Goal: Transaction & Acquisition: Obtain resource

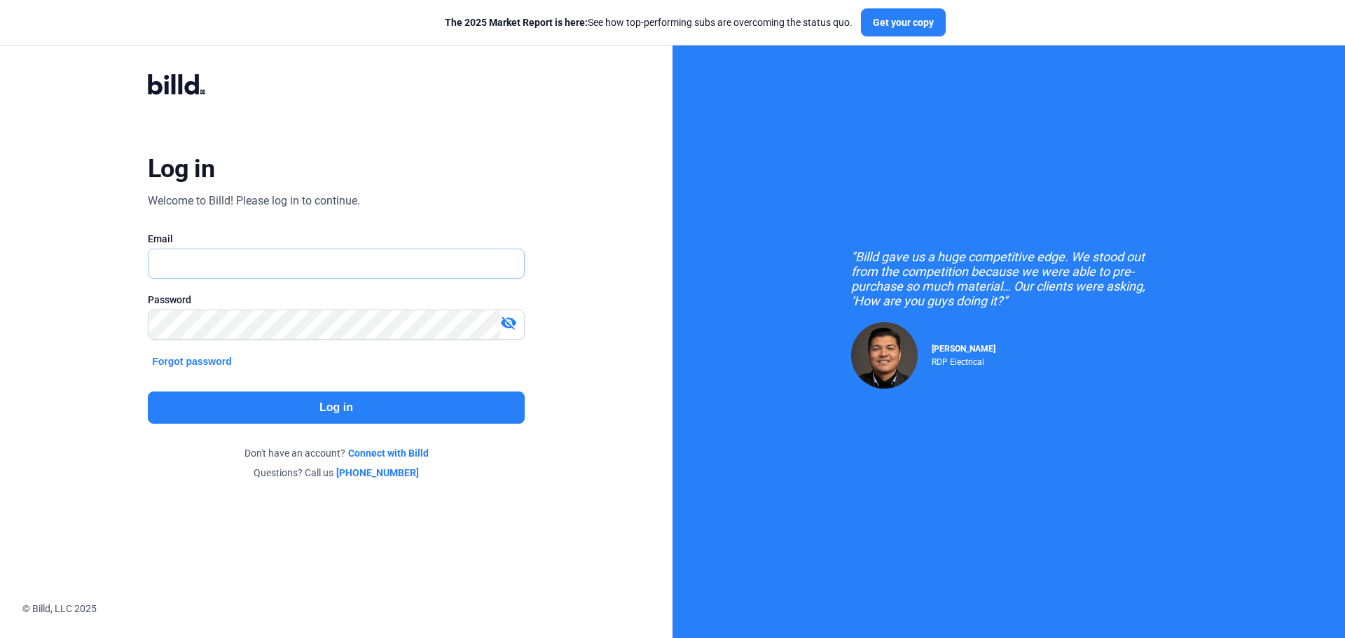
type input "[PERSON_NAME][EMAIL_ADDRESS][DOMAIN_NAME]"
click at [410, 398] on button "Log in" at bounding box center [336, 407] width 377 height 32
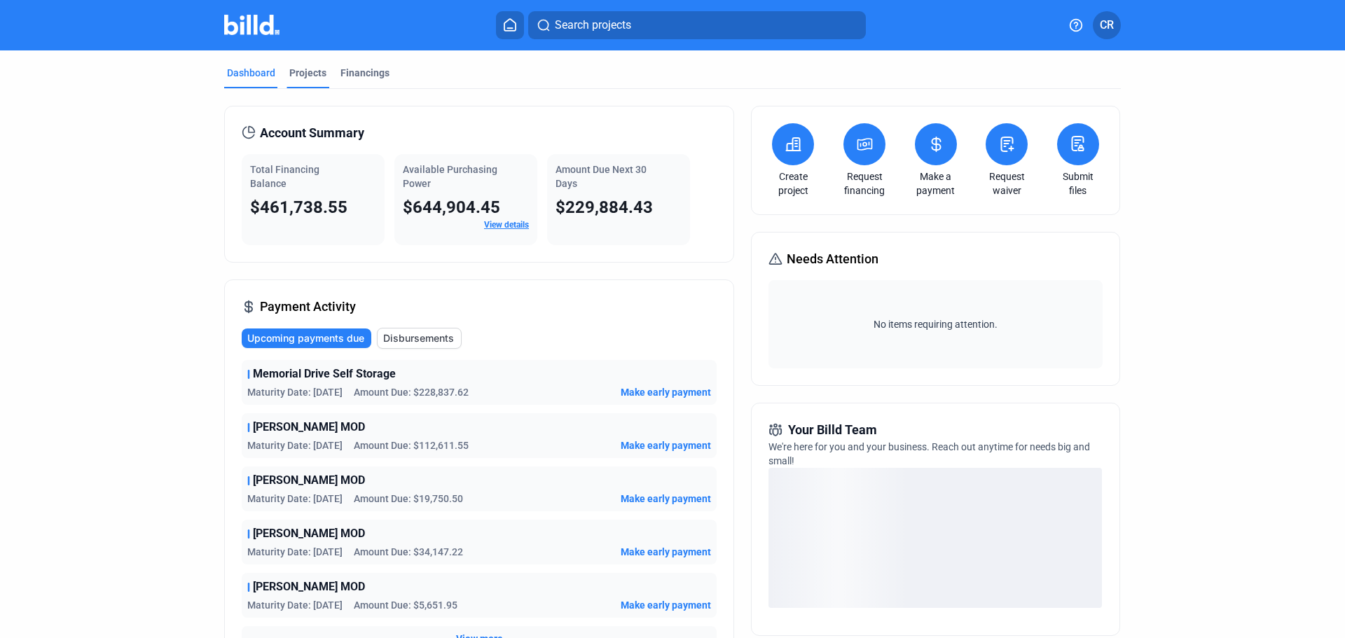
click at [313, 80] on div "Projects" at bounding box center [307, 77] width 43 height 22
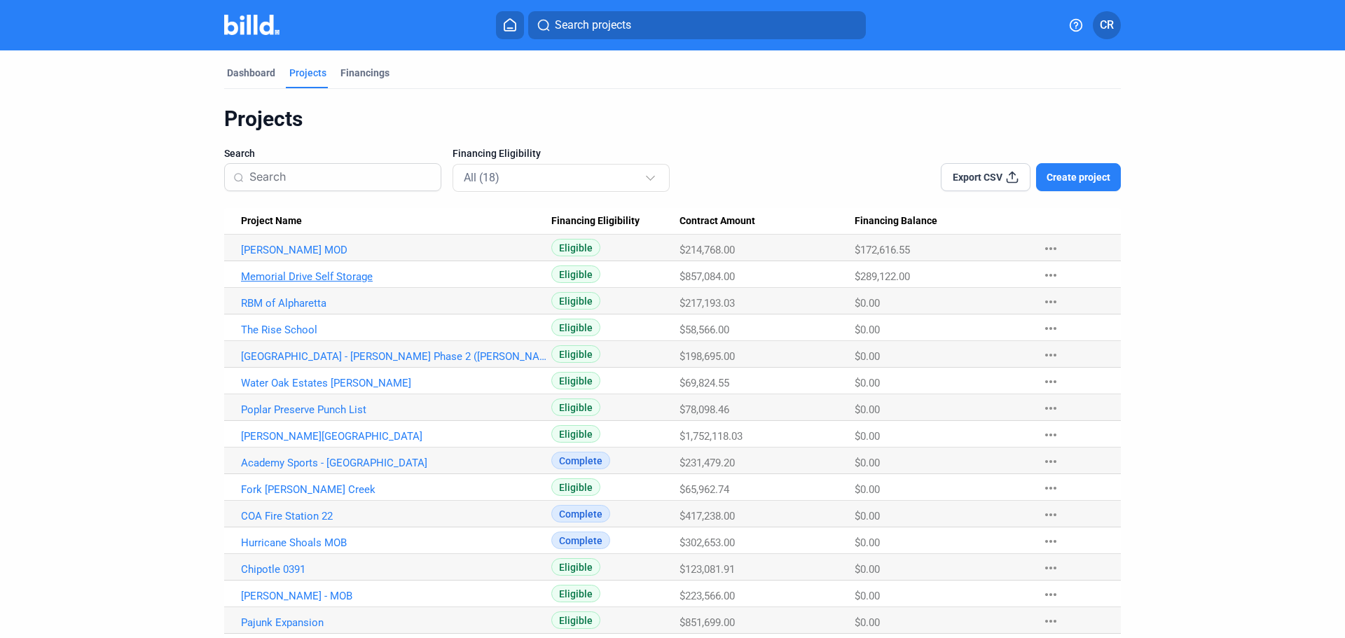
click at [325, 275] on link "Memorial Drive Self Storage" at bounding box center [396, 276] width 310 height 13
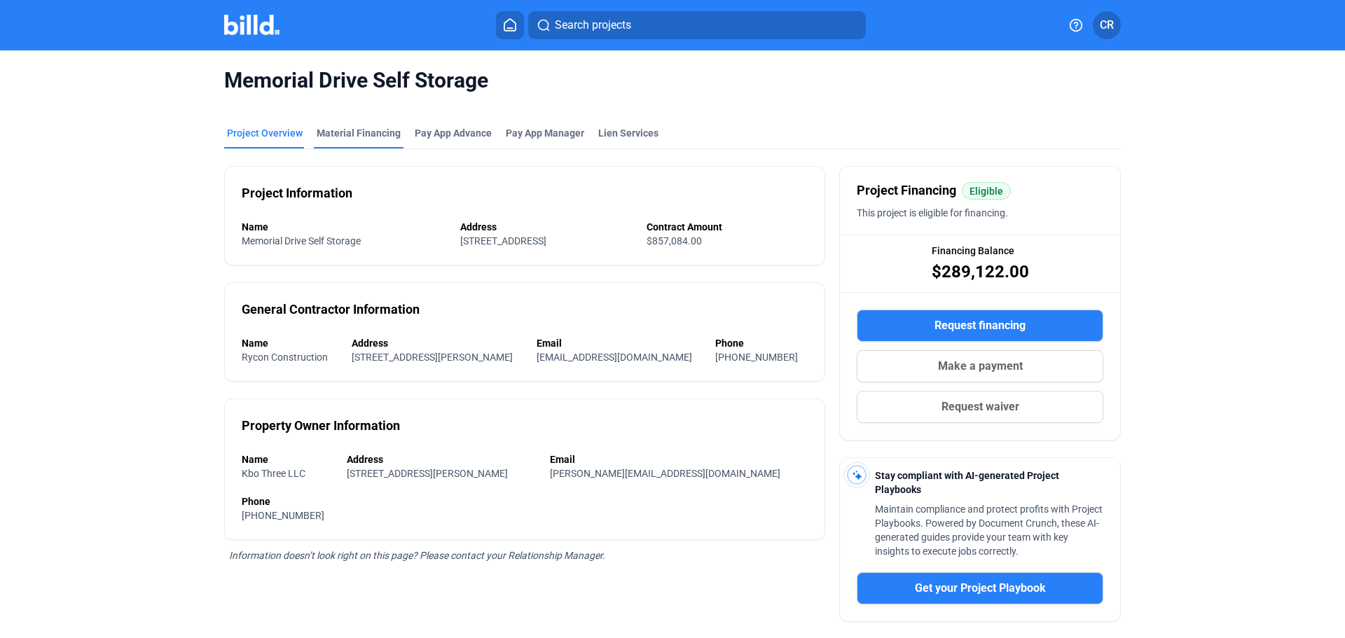
click at [338, 111] on mat-tab-group "Project Overview Material Financing Pay App Advance Pay App Manager Lien Servic…" at bounding box center [672, 471] width 896 height 721
click at [375, 139] on div "Material Financing" at bounding box center [359, 133] width 84 height 14
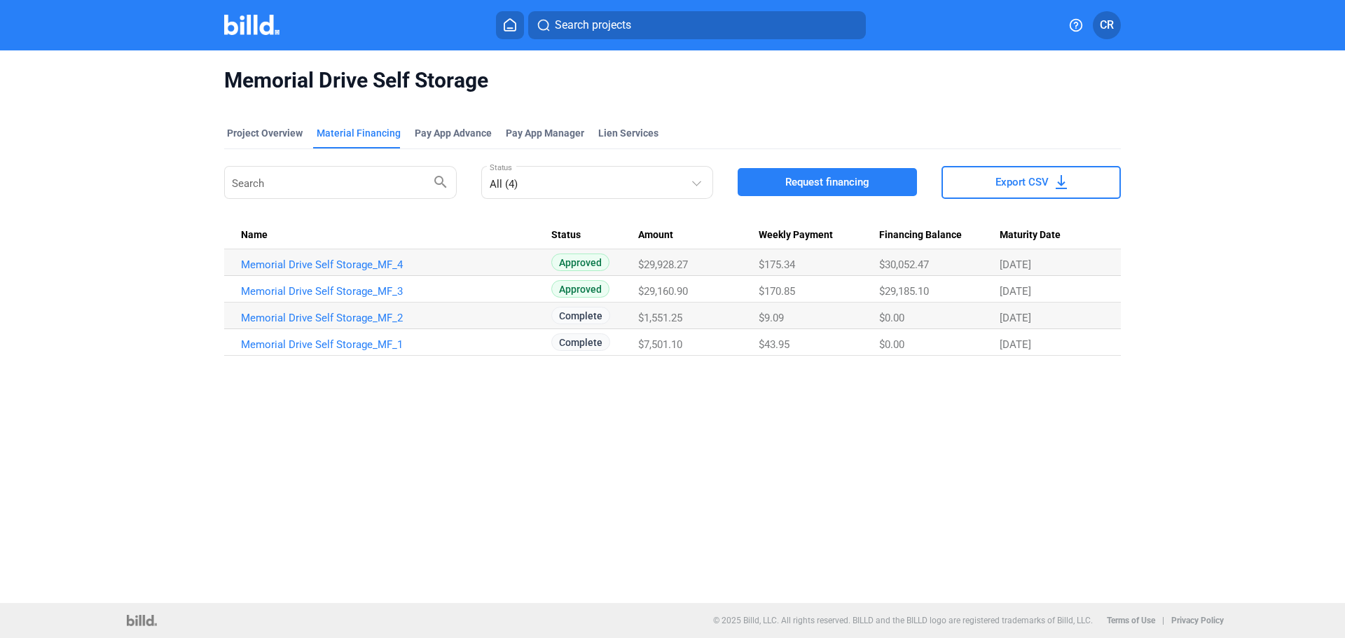
click at [511, 22] on icon at bounding box center [510, 24] width 14 height 13
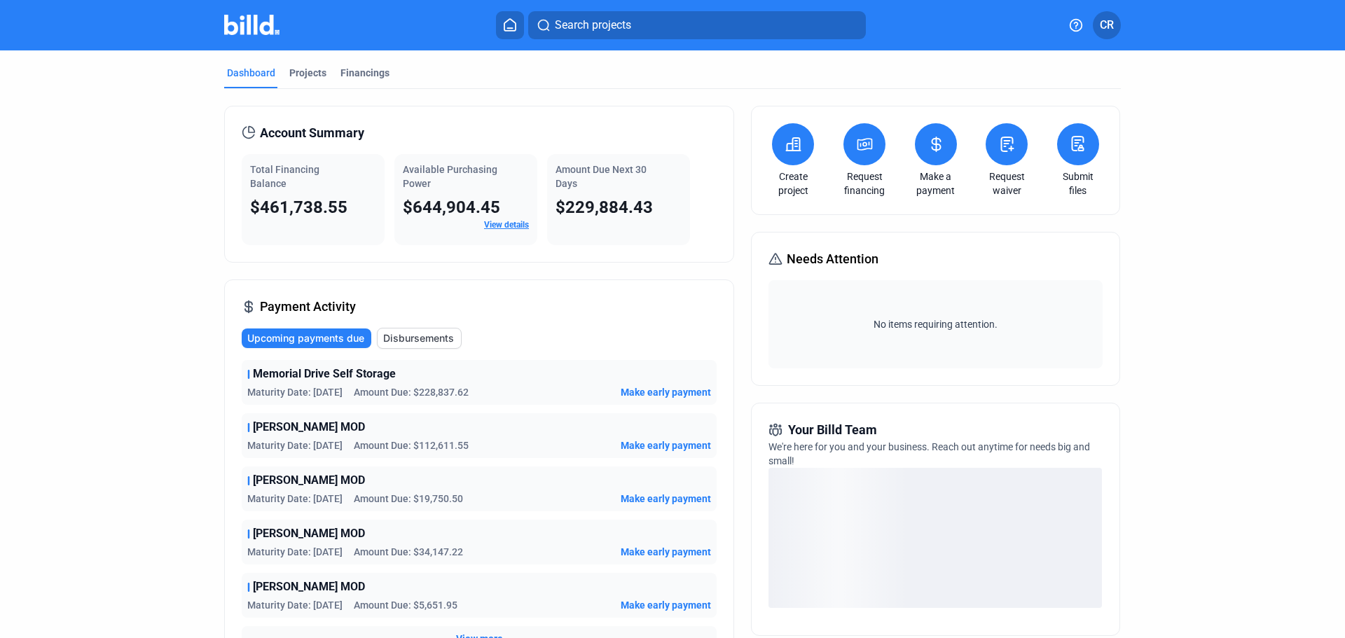
click at [858, 158] on button at bounding box center [864, 144] width 42 height 42
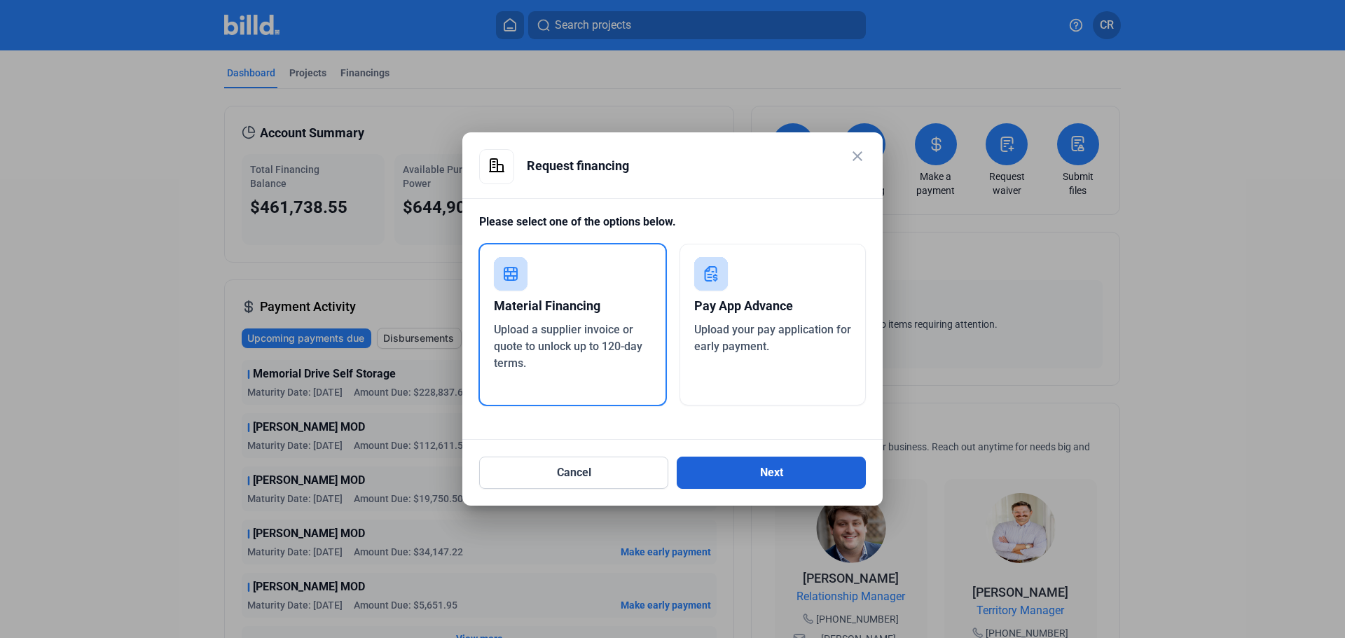
click at [759, 474] on button "Next" at bounding box center [770, 473] width 189 height 32
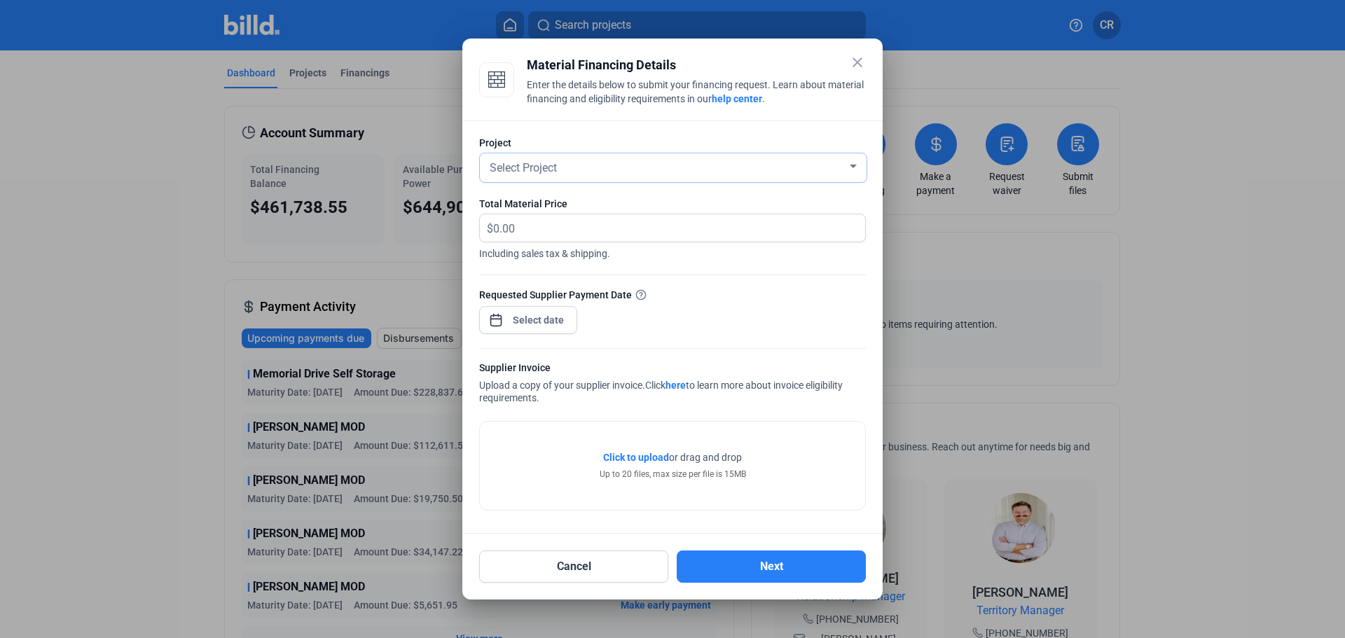
click at [774, 168] on div "Select Project" at bounding box center [667, 167] width 360 height 20
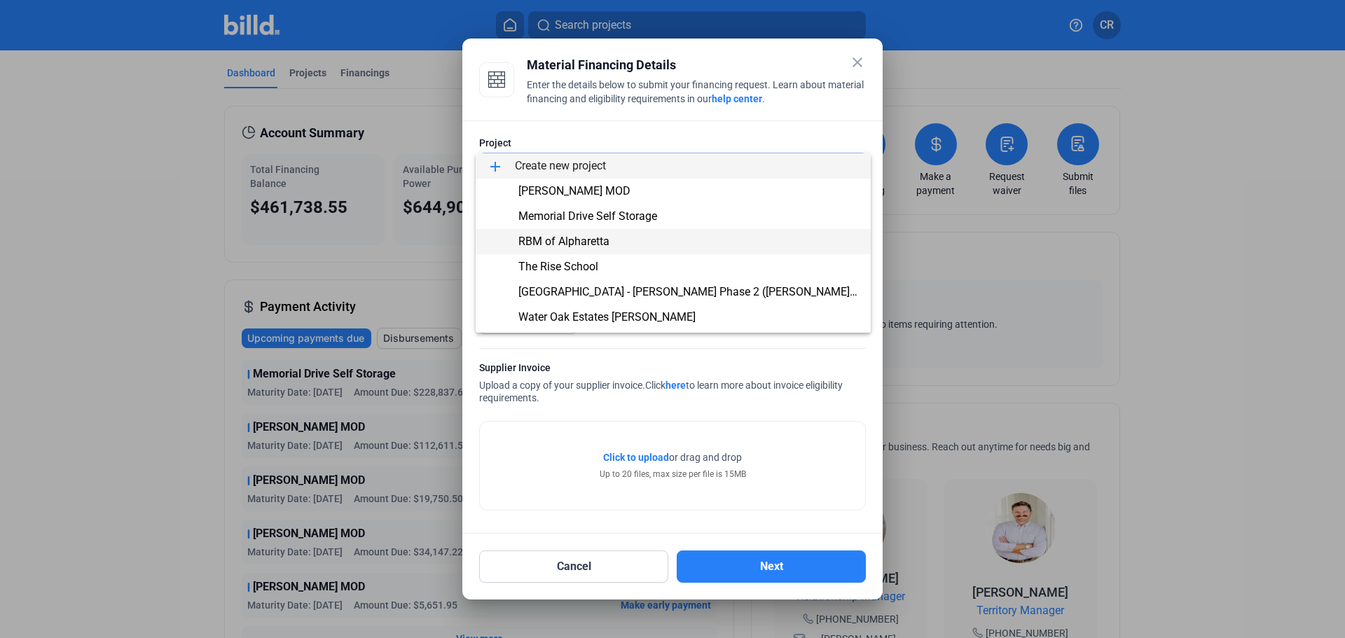
scroll to position [187, 0]
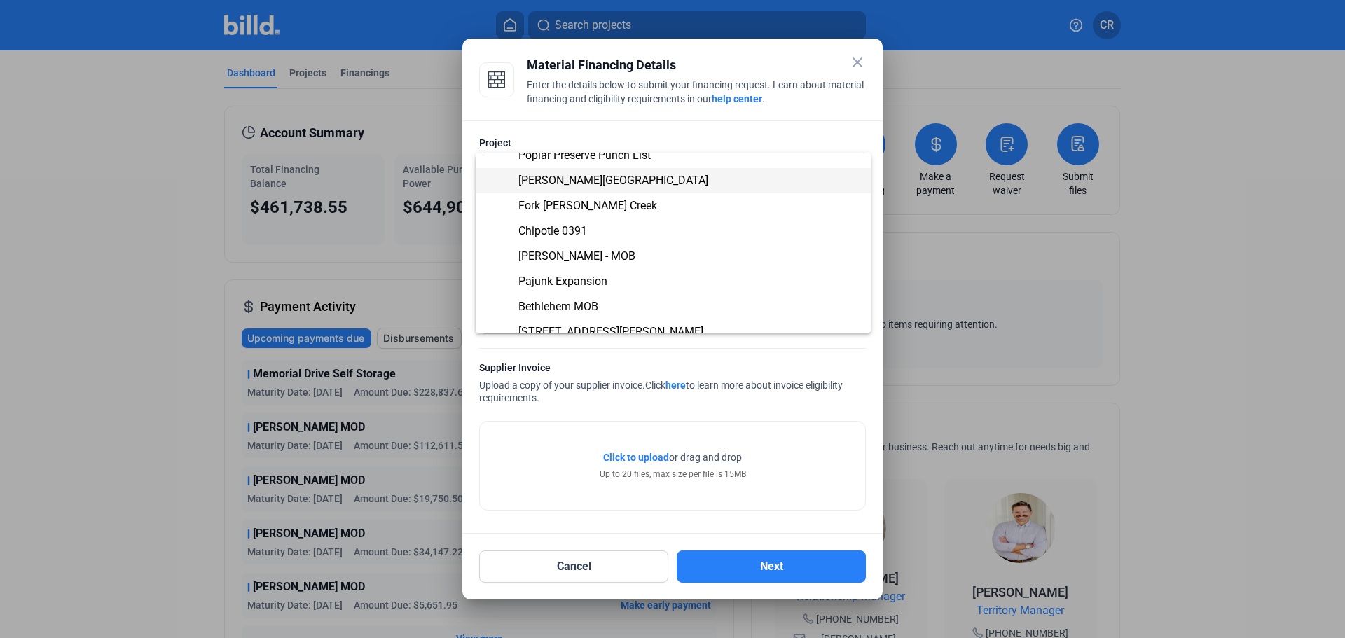
click at [636, 184] on span "[PERSON_NAME][GEOGRAPHIC_DATA]" at bounding box center [673, 180] width 373 height 25
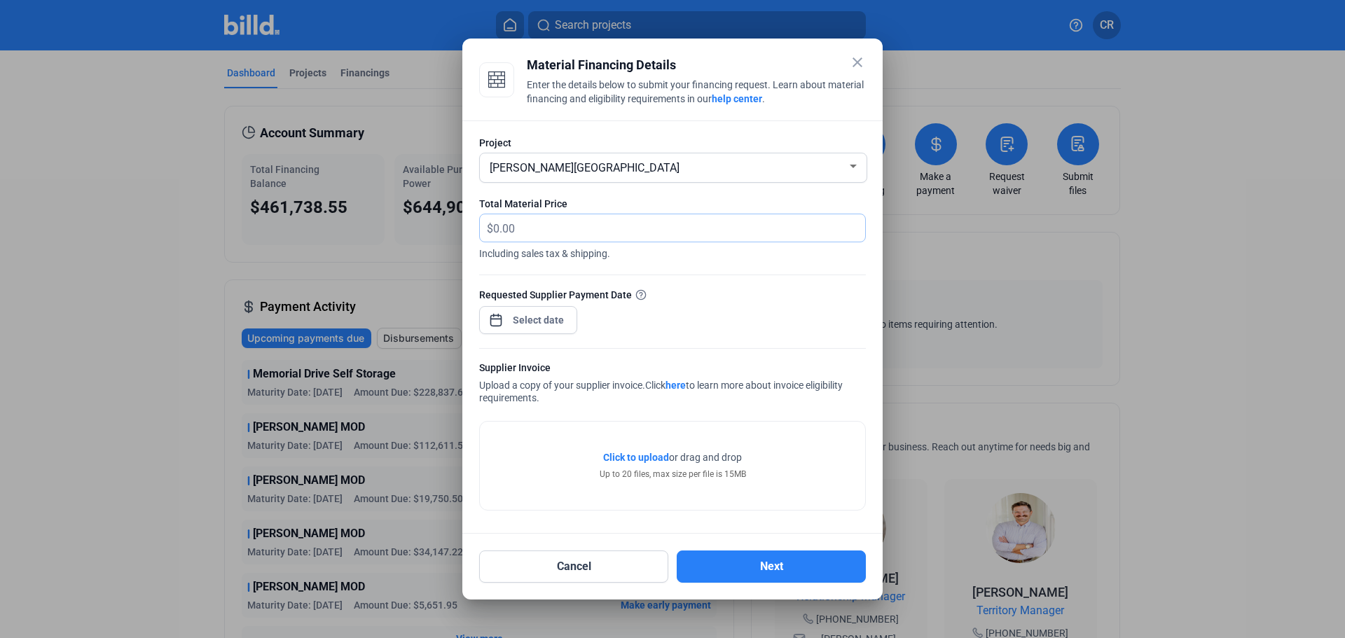
click at [737, 225] on input "text" at bounding box center [671, 227] width 356 height 27
type input "8,183.07"
click at [533, 323] on div "close Material Financing Details Enter the details below to submit your financi…" at bounding box center [672, 319] width 1345 height 638
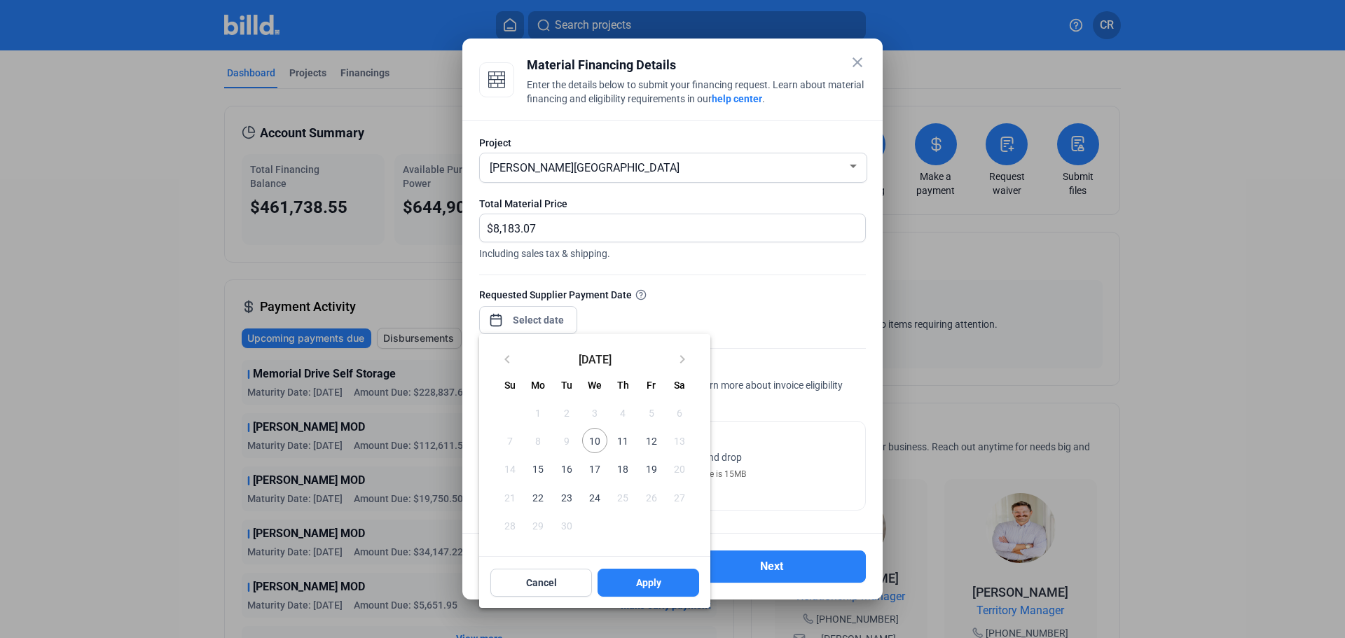
click at [625, 443] on span "11" at bounding box center [622, 440] width 25 height 25
click at [623, 443] on span "11" at bounding box center [622, 440] width 25 height 25
click at [651, 589] on span "Apply" at bounding box center [648, 583] width 25 height 14
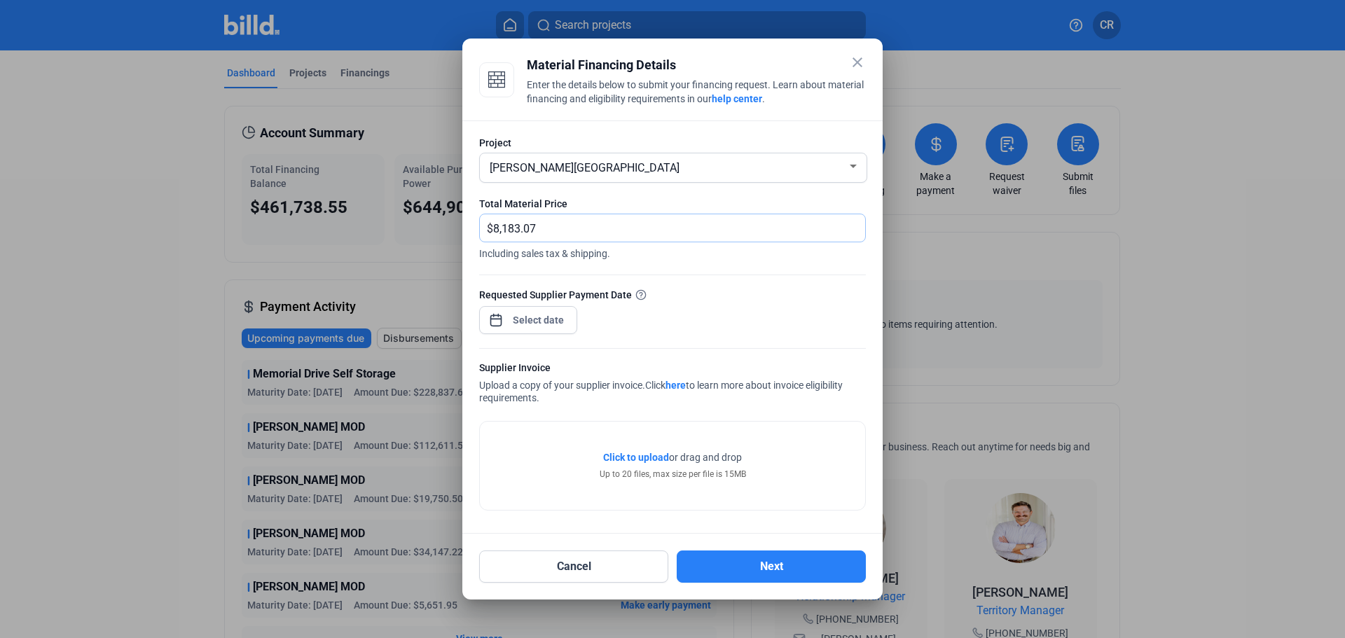
click at [669, 226] on input "8,183.07" at bounding box center [671, 227] width 356 height 27
click at [553, 326] on div "close Material Financing Details Enter the details below to submit your financi…" at bounding box center [672, 319] width 1345 height 638
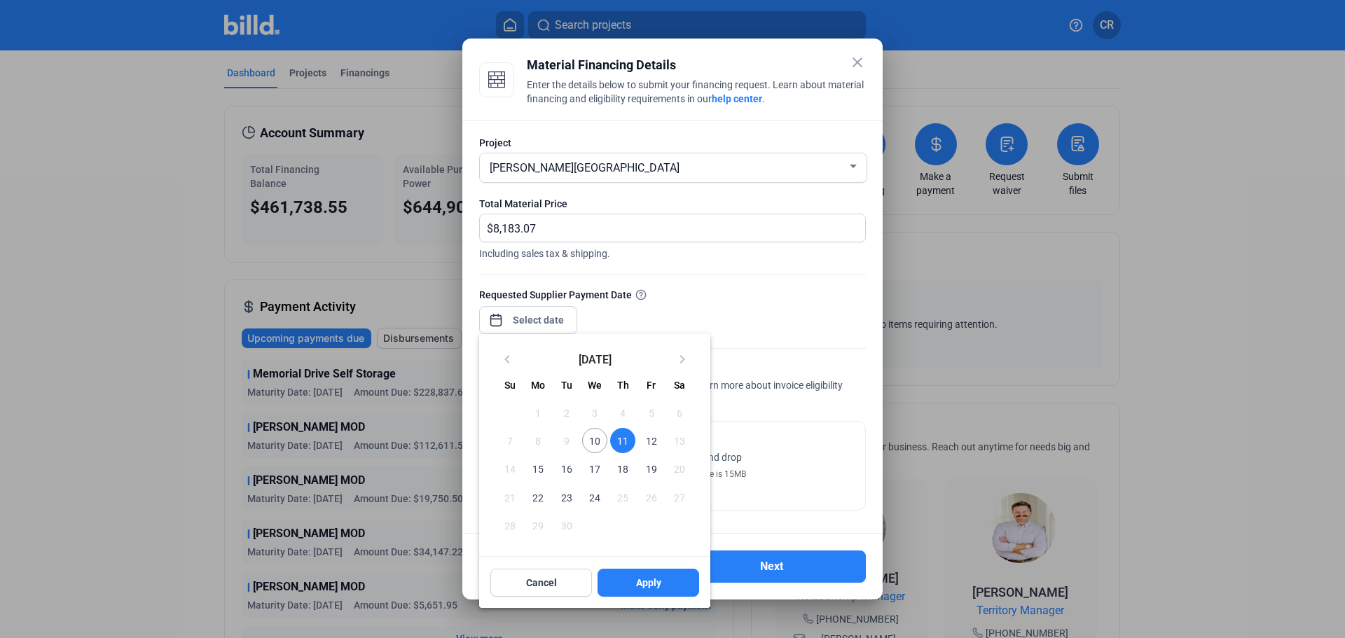
click at [651, 439] on span "12" at bounding box center [650, 440] width 25 height 25
click at [661, 589] on button "Apply" at bounding box center [648, 583] width 102 height 28
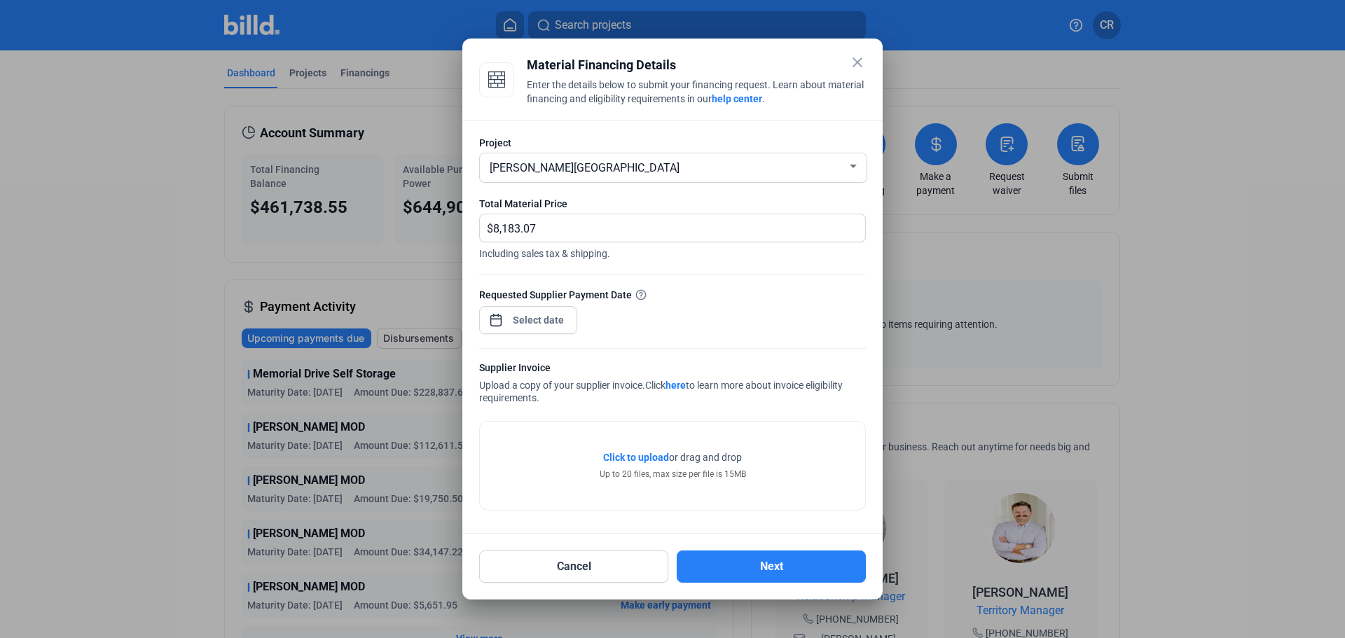
click at [526, 329] on div at bounding box center [538, 319] width 60 height 25
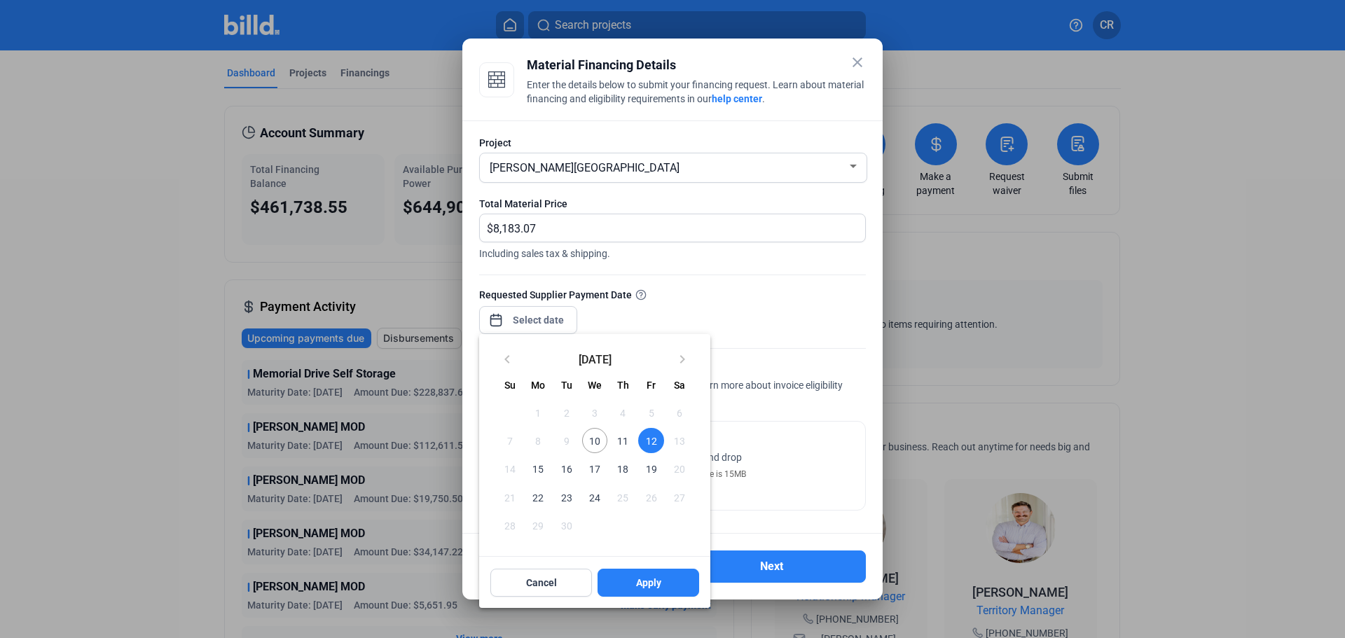
click at [618, 447] on span "11" at bounding box center [622, 440] width 25 height 25
click at [634, 586] on button "Apply" at bounding box center [648, 583] width 102 height 28
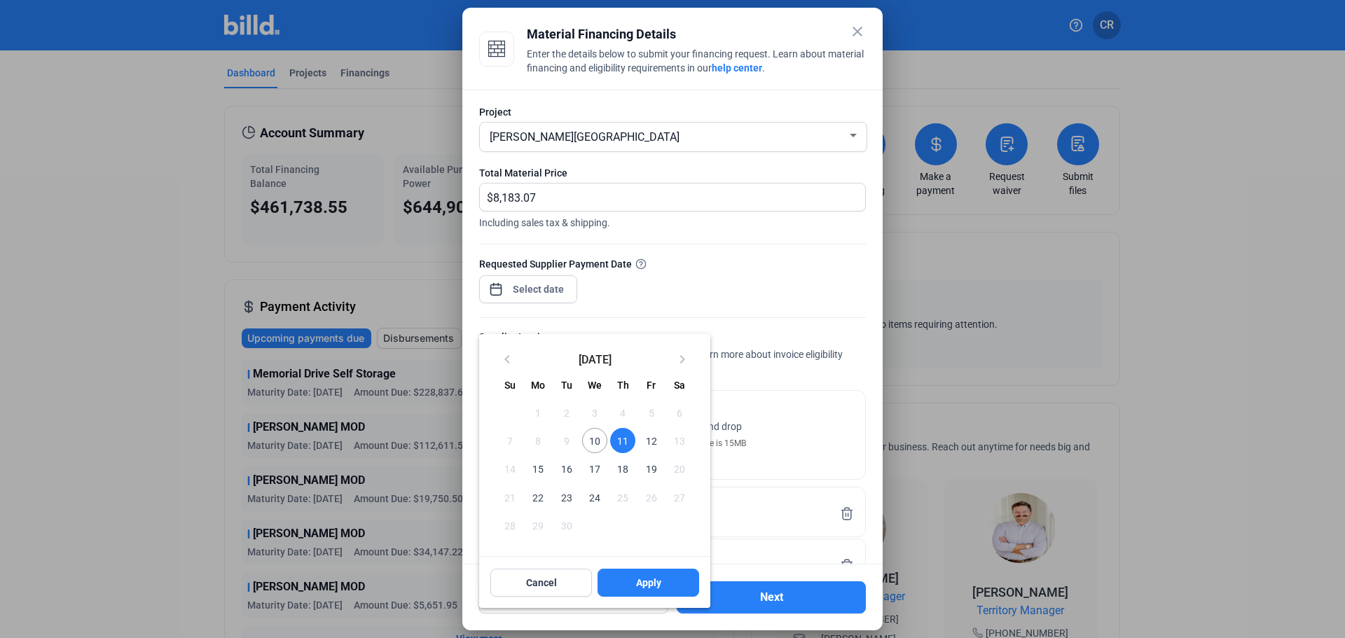
click at [775, 184] on div at bounding box center [672, 319] width 1345 height 638
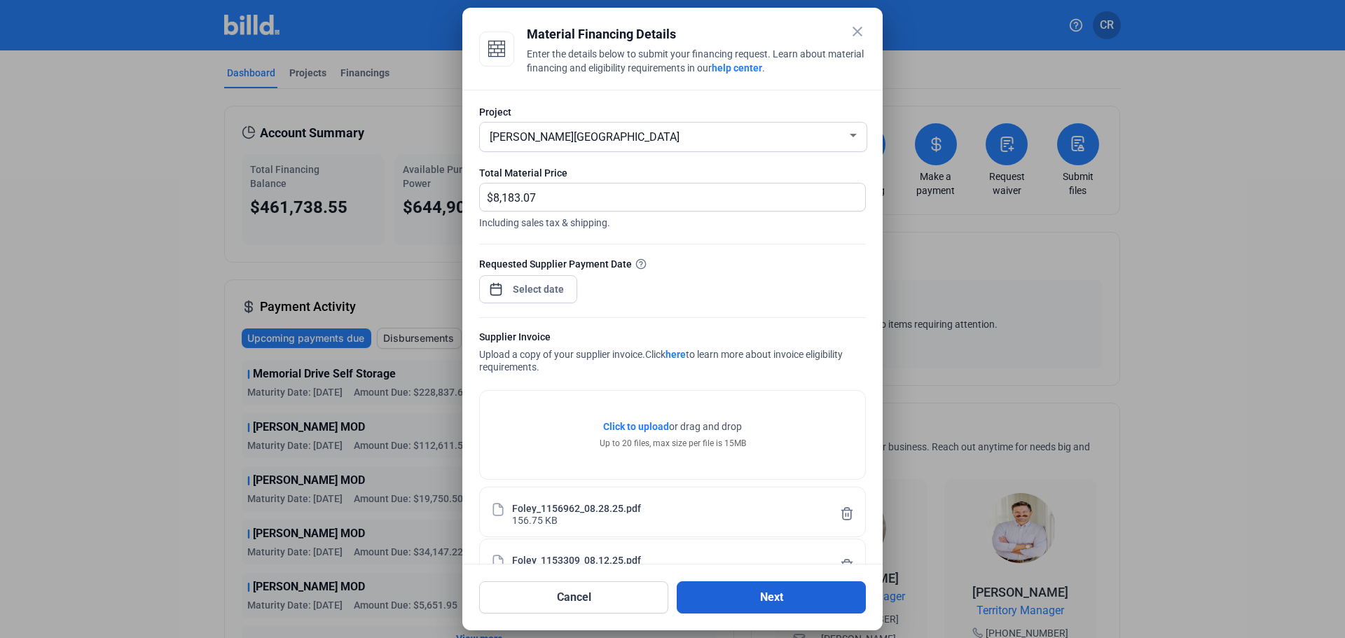
click at [763, 611] on button "Next" at bounding box center [770, 597] width 189 height 32
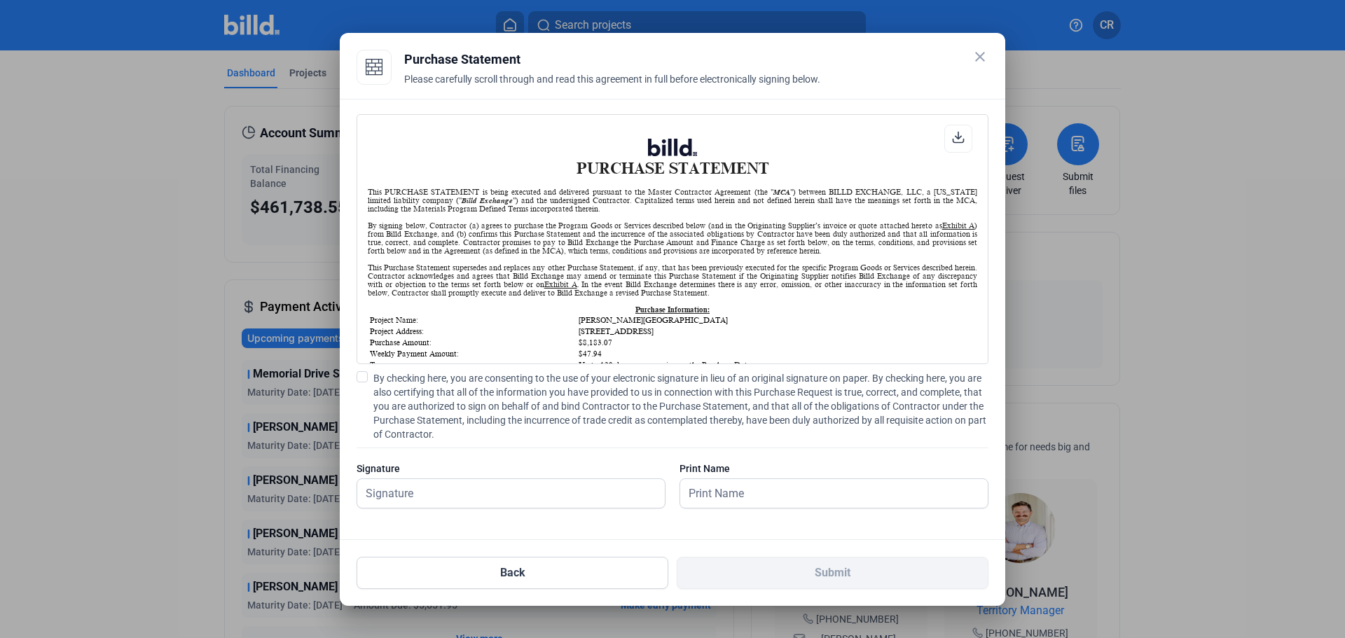
scroll to position [1, 0]
click at [359, 380] on span at bounding box center [361, 376] width 11 height 11
click at [0, 0] on input "By checking here, you are consenting to the use of your electronic signature in…" at bounding box center [0, 0] width 0 height 0
click at [478, 494] on input "text" at bounding box center [503, 493] width 292 height 29
type input "[PERSON_NAME]"
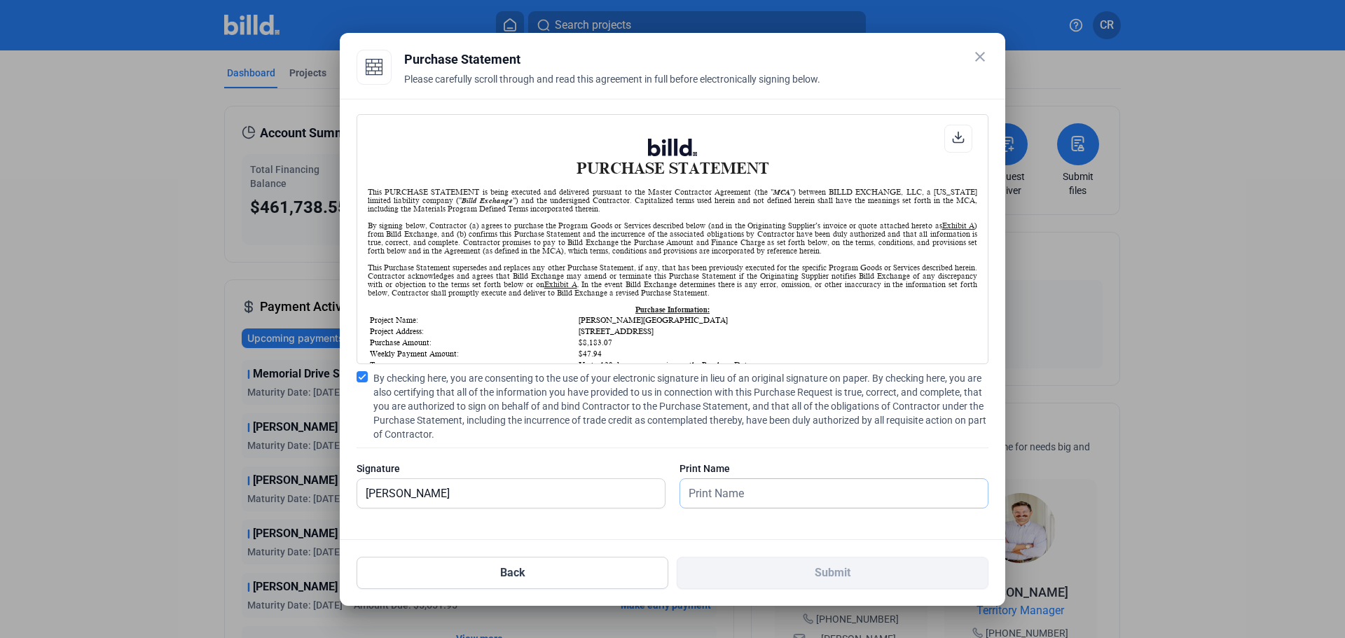
click at [706, 499] on input "text" at bounding box center [833, 493] width 307 height 29
type input "[PERSON_NAME]"
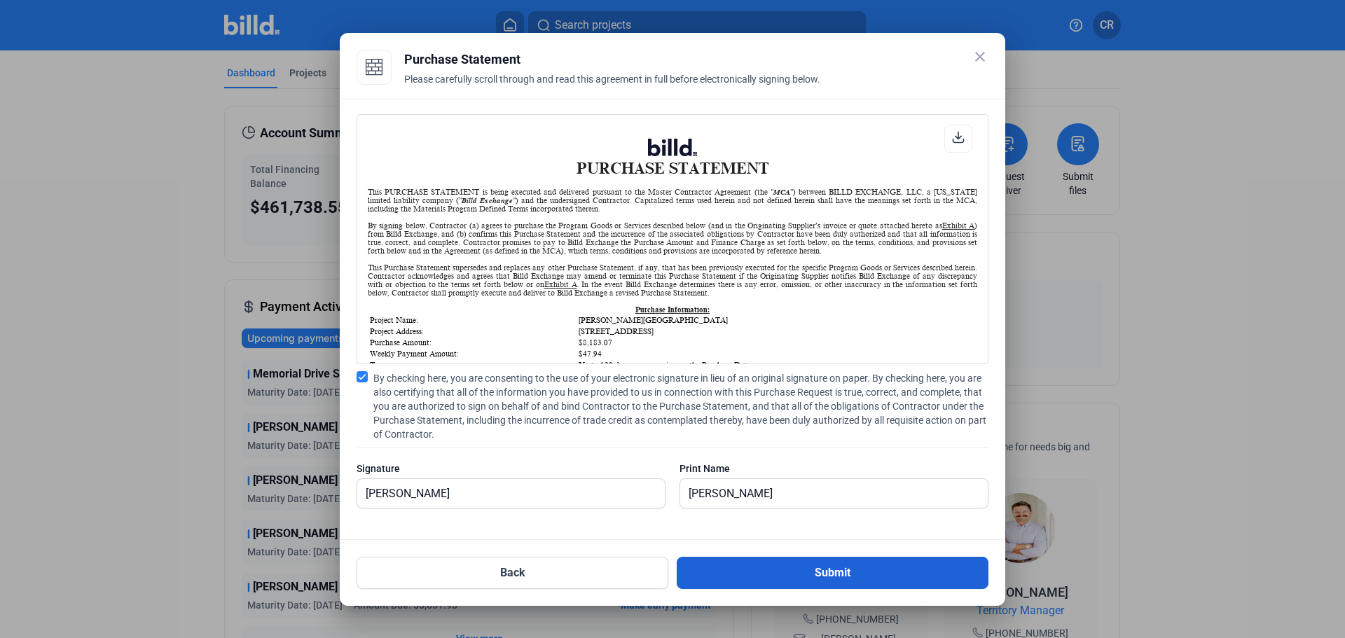
click at [831, 560] on button "Submit" at bounding box center [832, 573] width 312 height 32
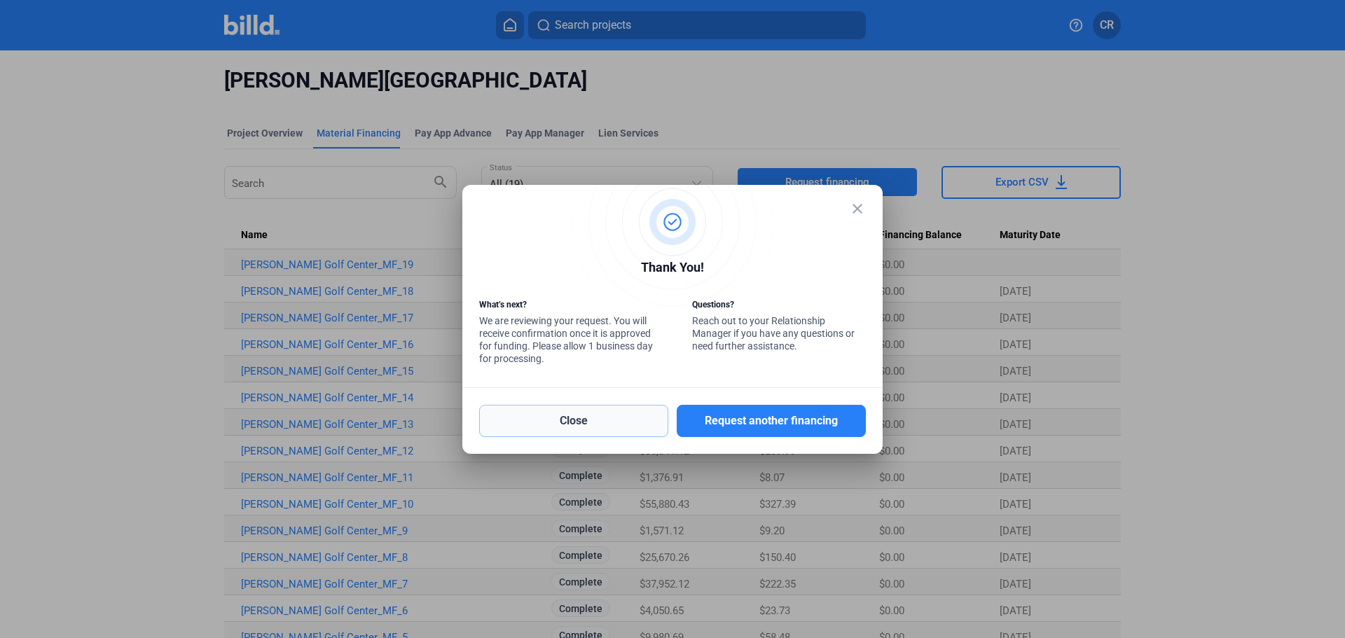
click at [637, 415] on button "Close" at bounding box center [573, 421] width 189 height 32
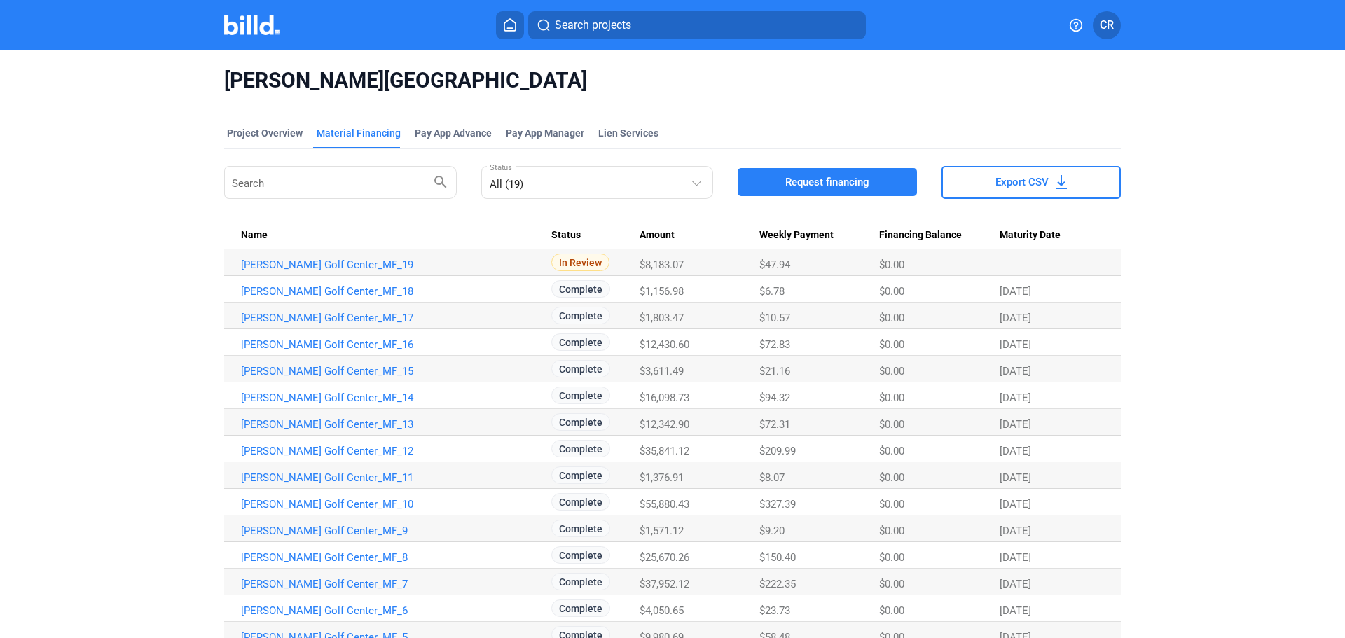
click at [504, 18] on icon at bounding box center [510, 24] width 14 height 13
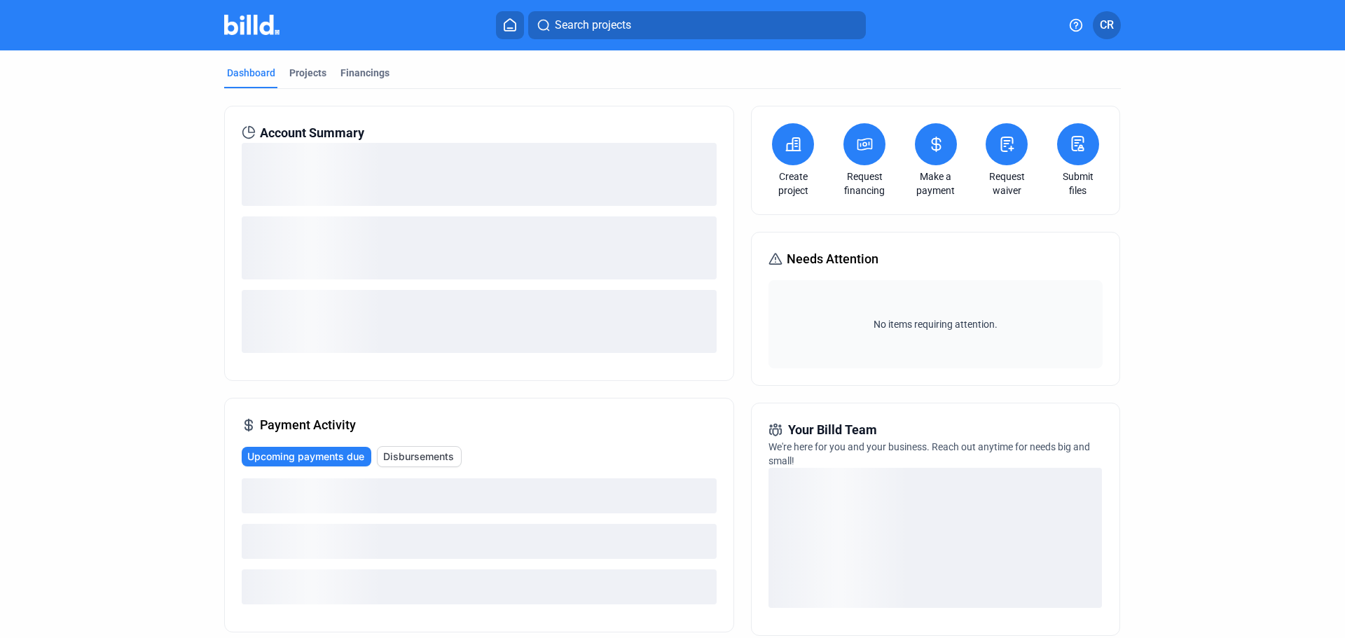
click at [858, 155] on button at bounding box center [864, 144] width 42 height 42
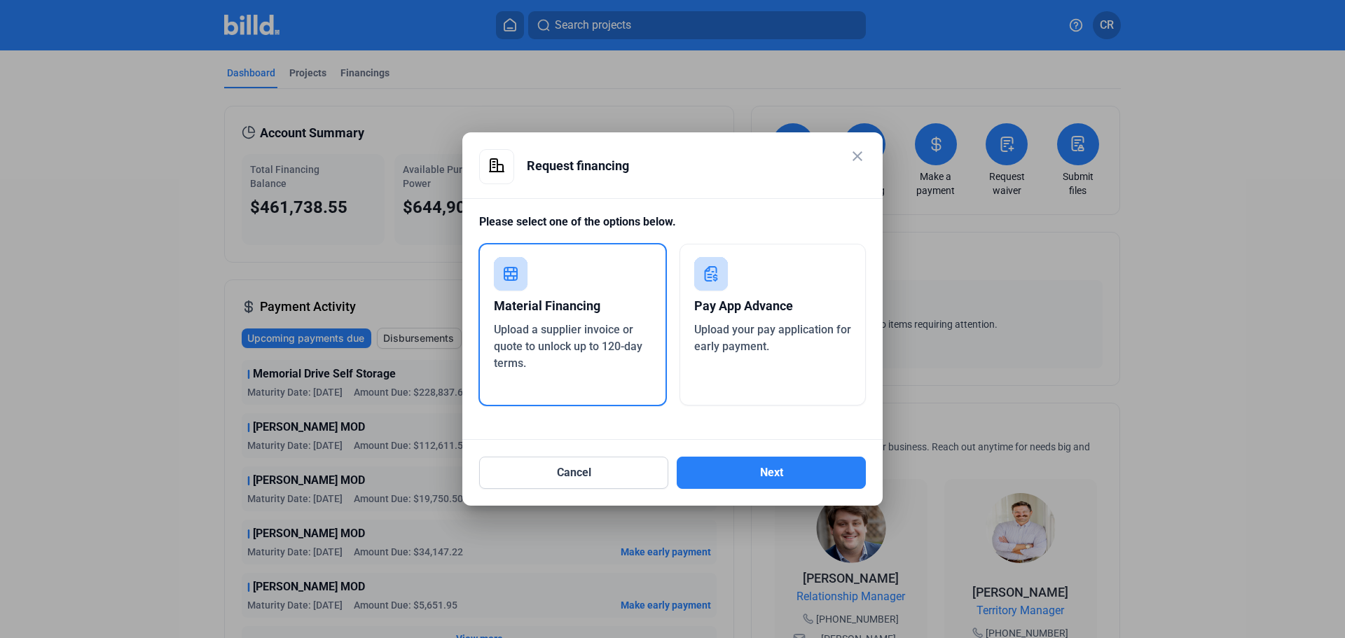
drag, startPoint x: 572, startPoint y: 333, endPoint x: 682, endPoint y: 415, distance: 137.1
click at [572, 333] on span "Upload a supplier invoice or quote to unlock up to 120-day terms." at bounding box center [568, 346] width 148 height 47
click at [764, 474] on button "Next" at bounding box center [770, 473] width 189 height 32
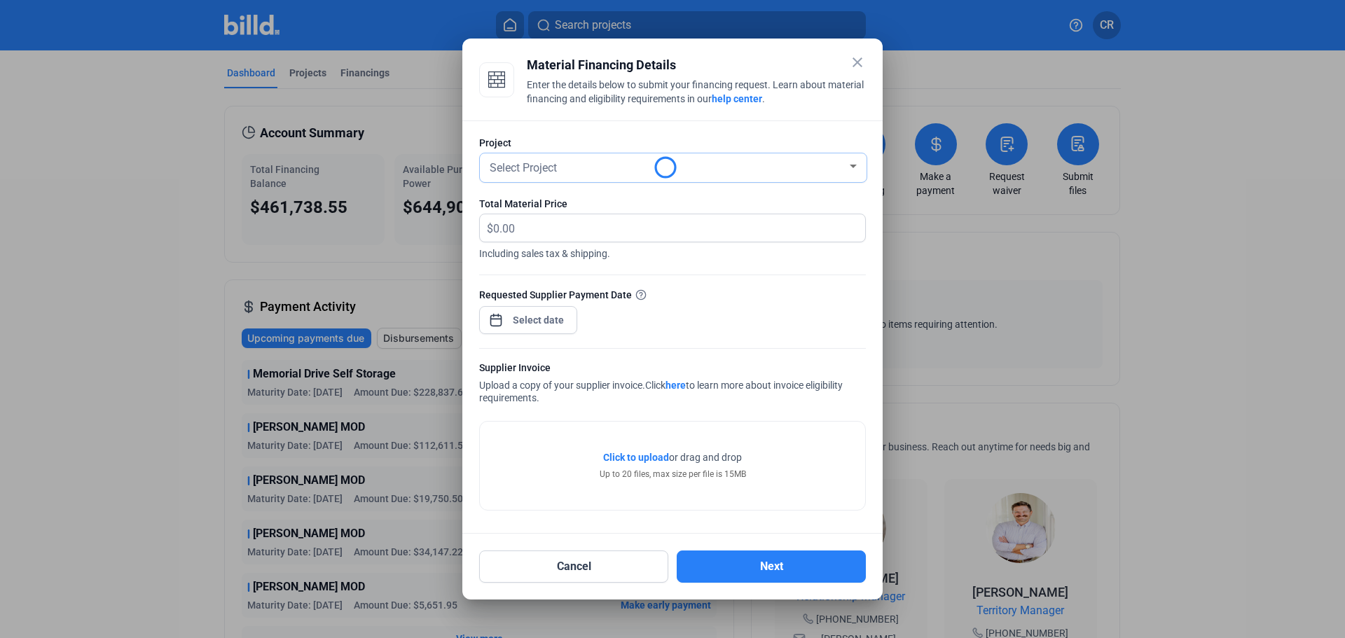
click at [702, 162] on div "Select Project" at bounding box center [667, 167] width 360 height 20
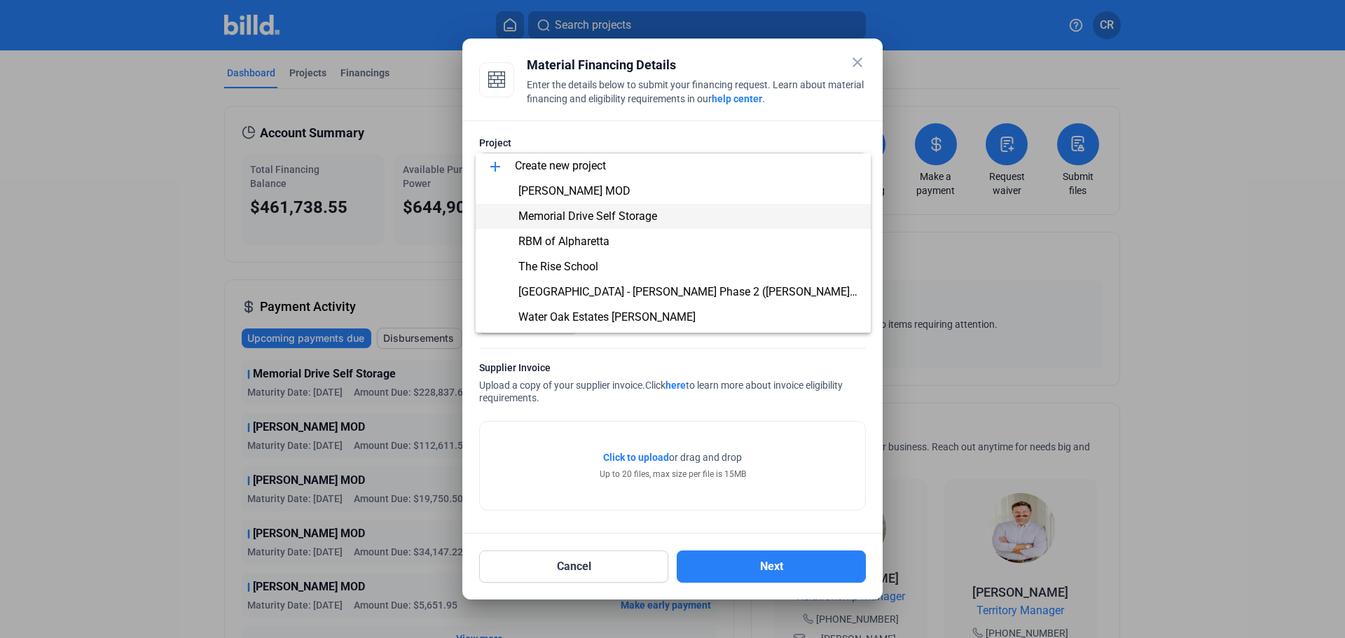
click at [686, 218] on span "Memorial Drive Self Storage" at bounding box center [673, 216] width 373 height 25
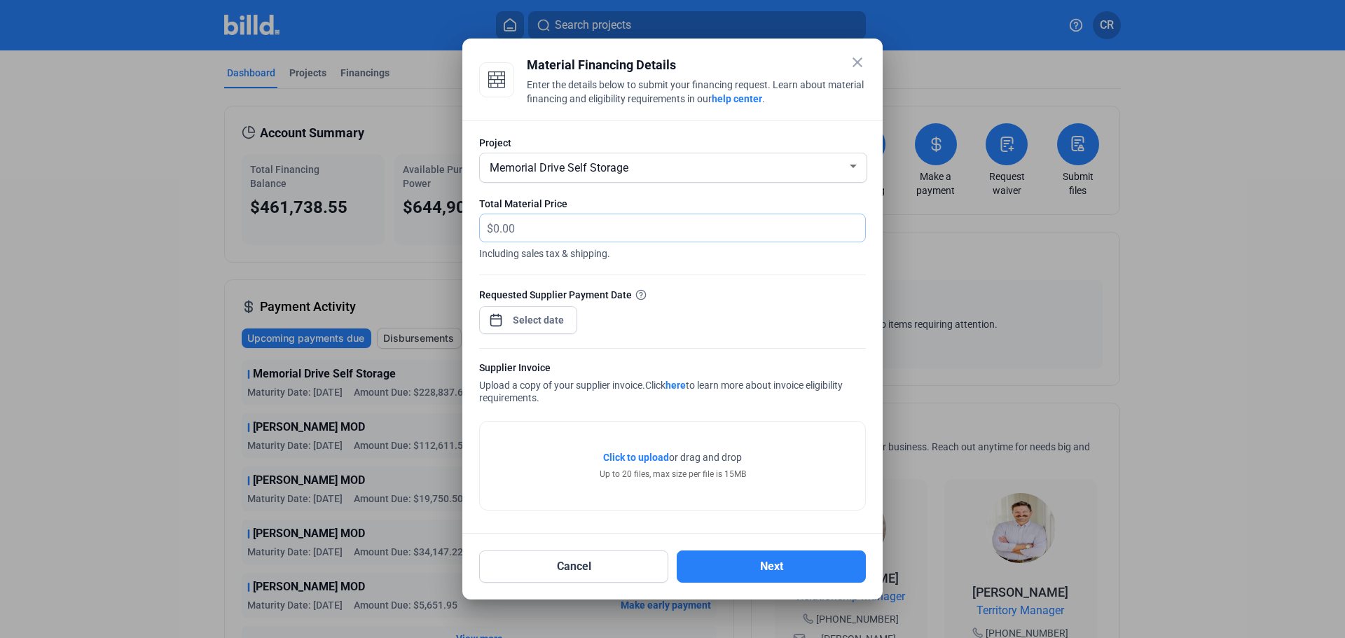
click at [669, 235] on input "text" at bounding box center [671, 227] width 356 height 27
type input "12,306.34"
click at [558, 317] on div "close Material Financing Details Enter the details below to submit your financi…" at bounding box center [672, 319] width 1345 height 638
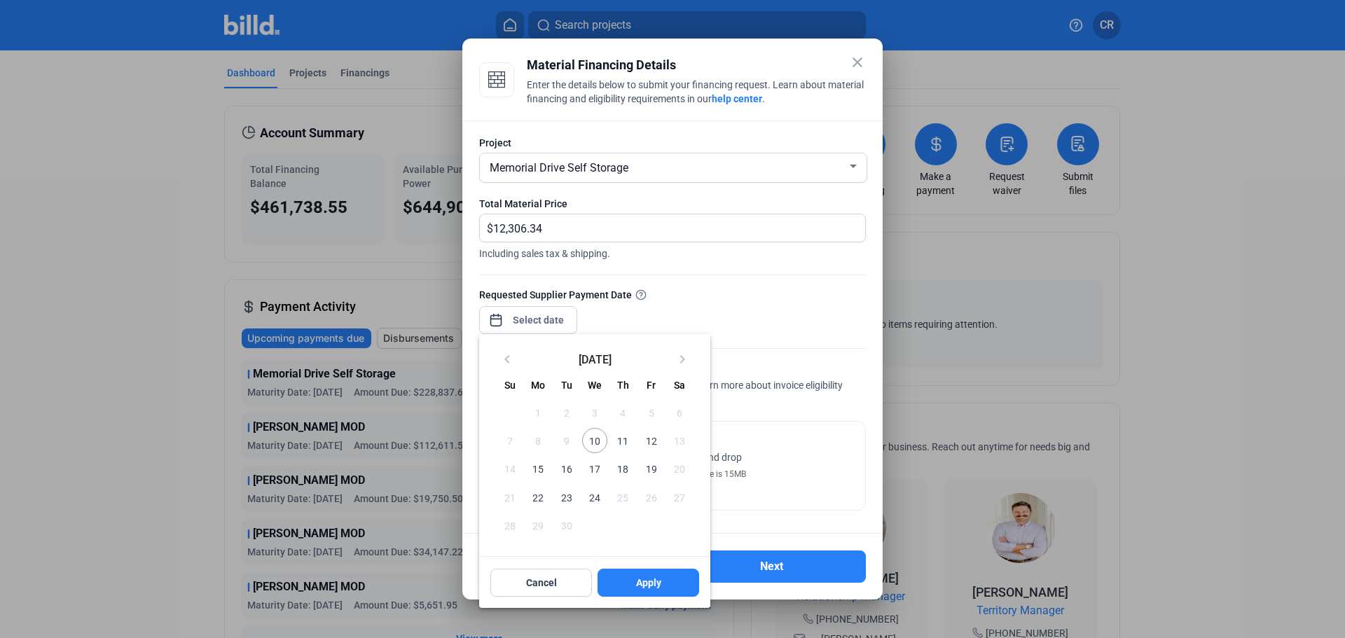
click at [650, 447] on span "12" at bounding box center [650, 440] width 25 height 25
click at [665, 586] on button "Apply" at bounding box center [648, 583] width 102 height 28
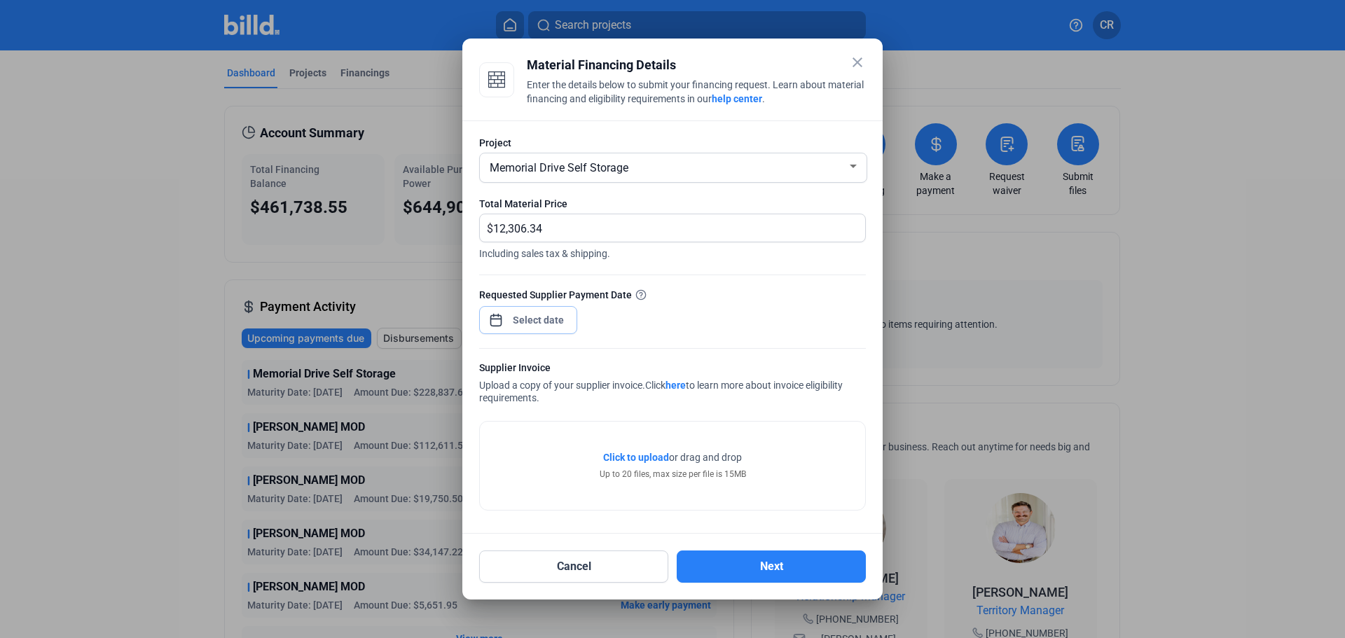
click at [528, 323] on input at bounding box center [538, 320] width 60 height 17
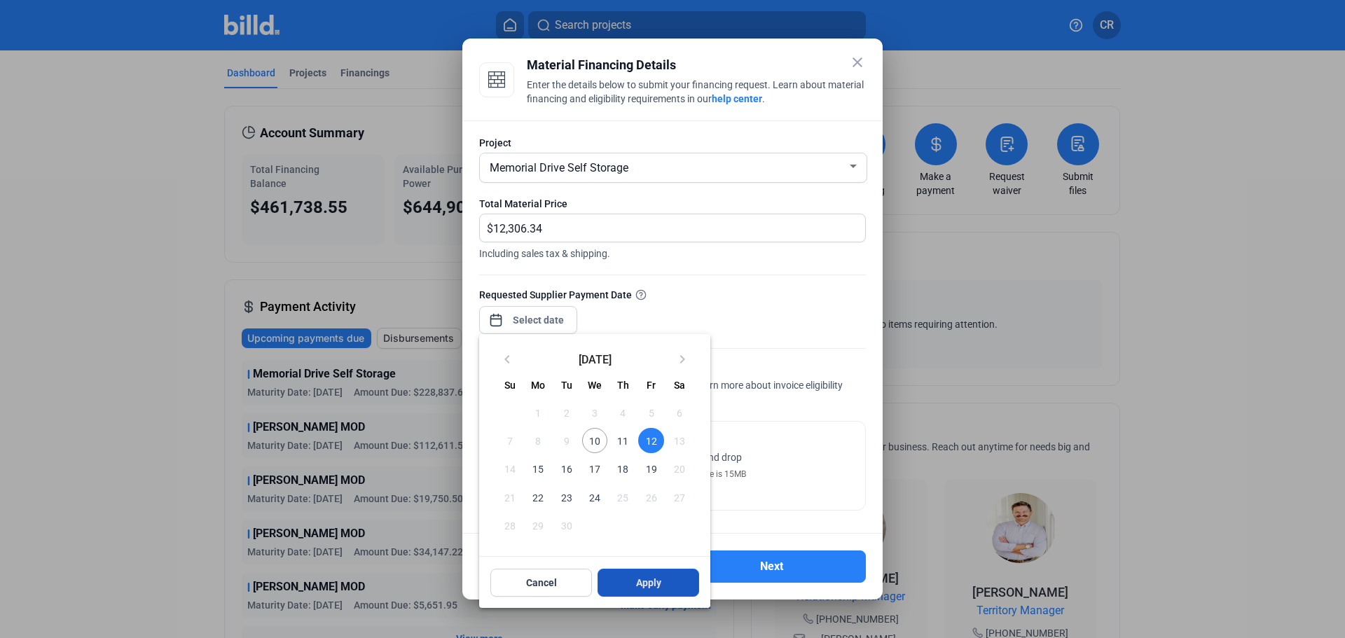
click at [655, 583] on span "Apply" at bounding box center [648, 583] width 25 height 14
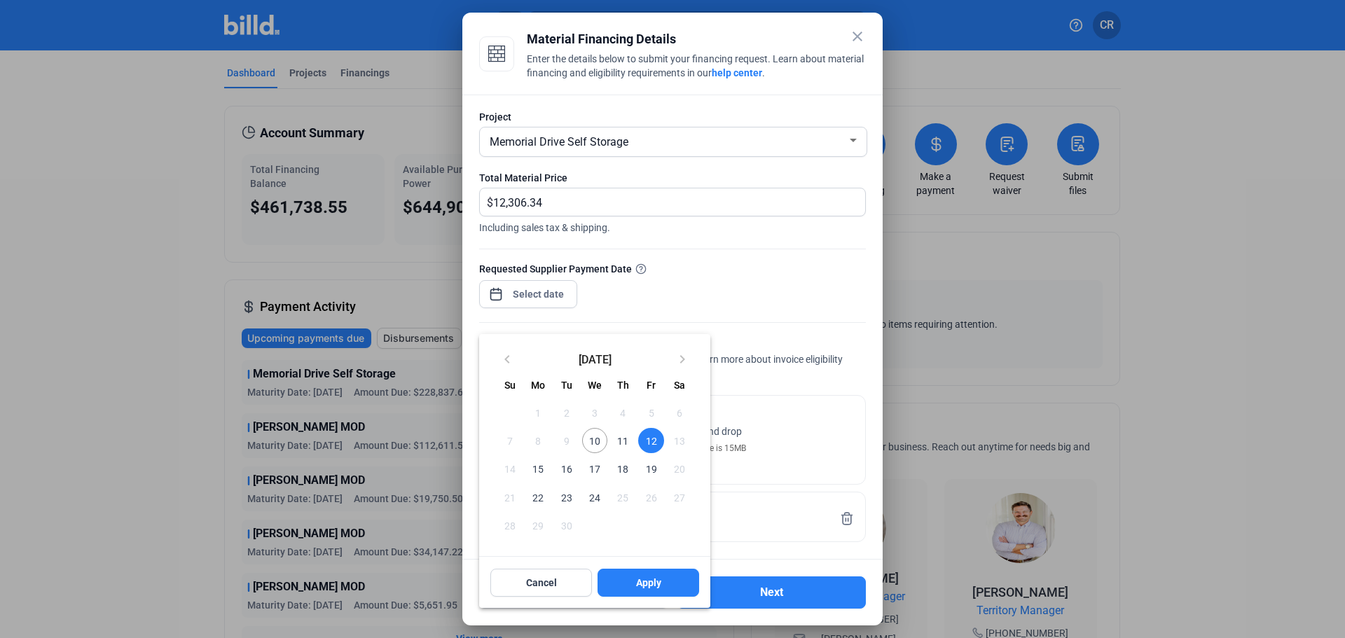
click at [693, 215] on div at bounding box center [672, 319] width 1345 height 638
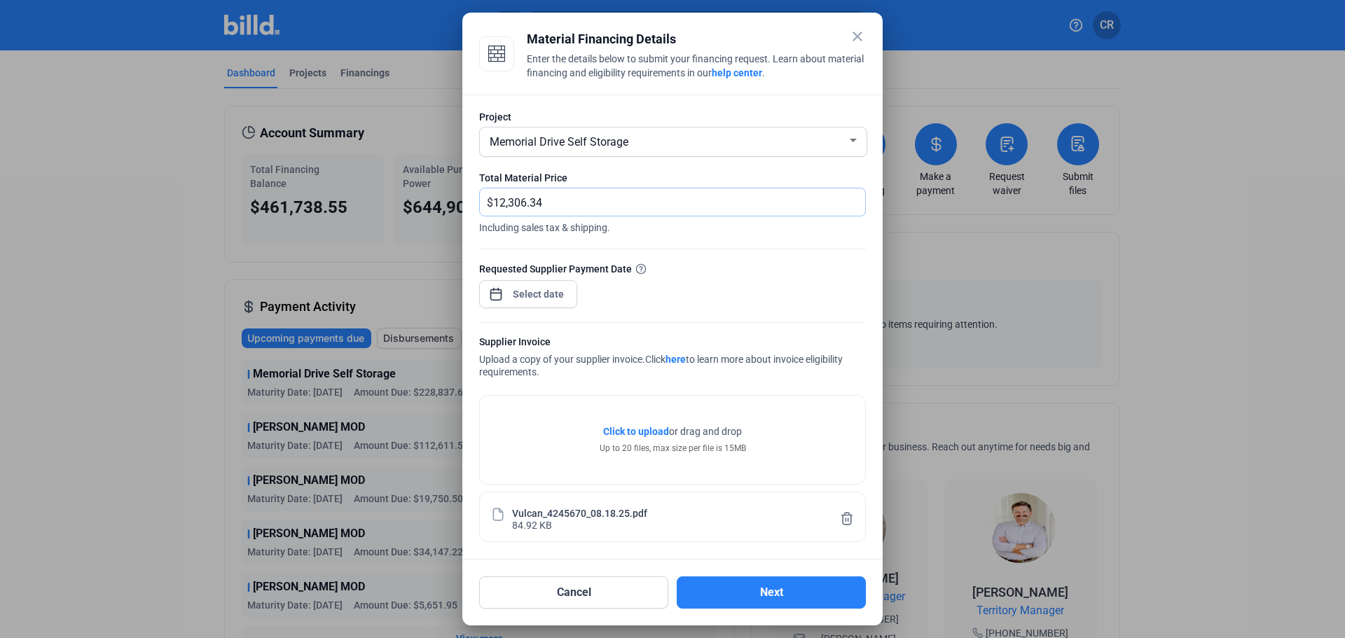
click at [700, 201] on input "12,306.34" at bounding box center [671, 201] width 356 height 27
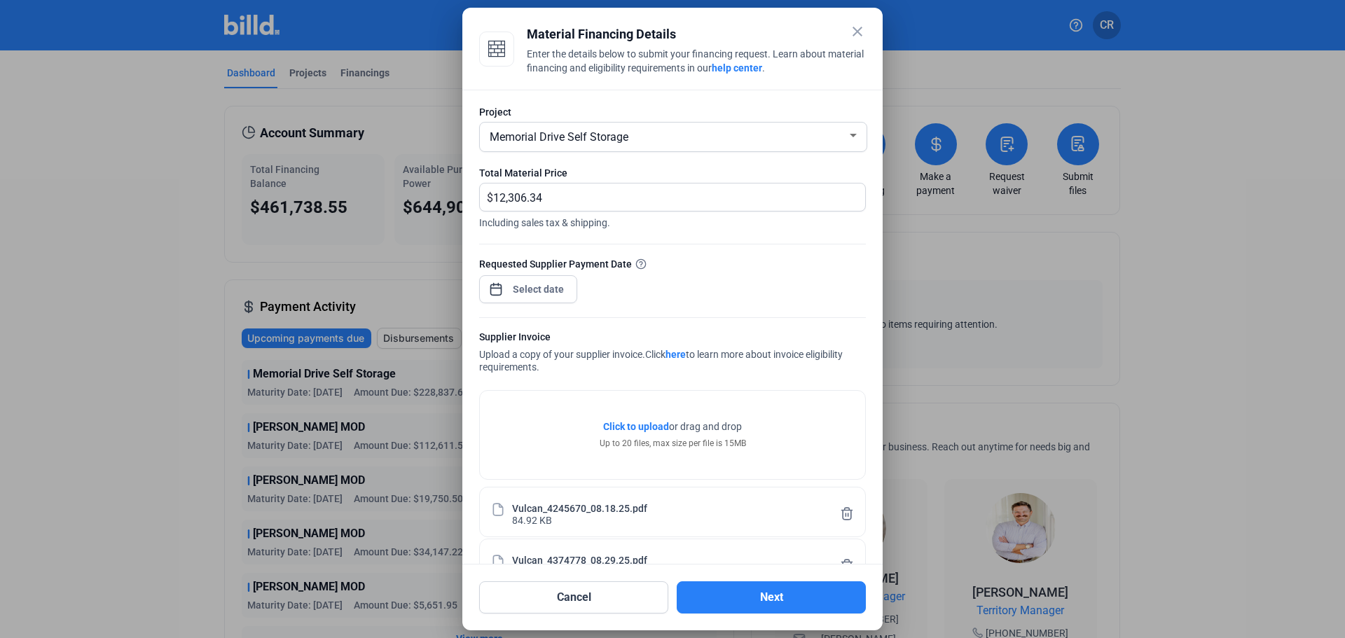
scroll to position [354, 0]
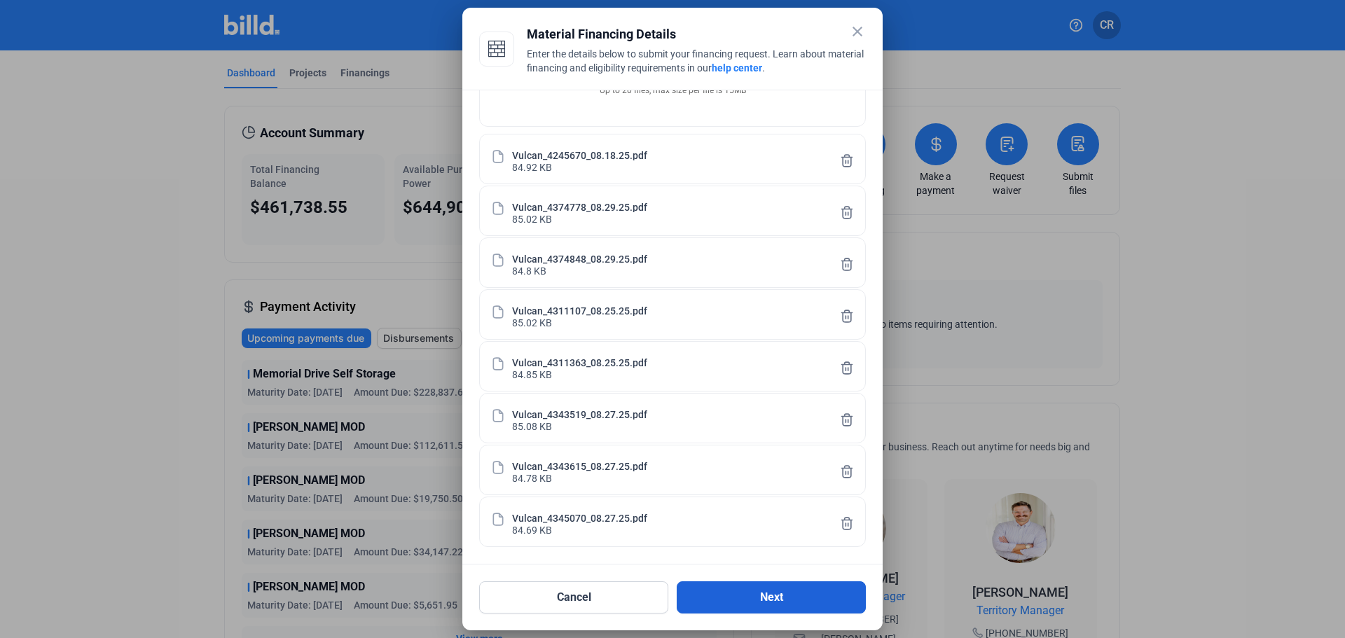
click at [755, 602] on button "Next" at bounding box center [770, 597] width 189 height 32
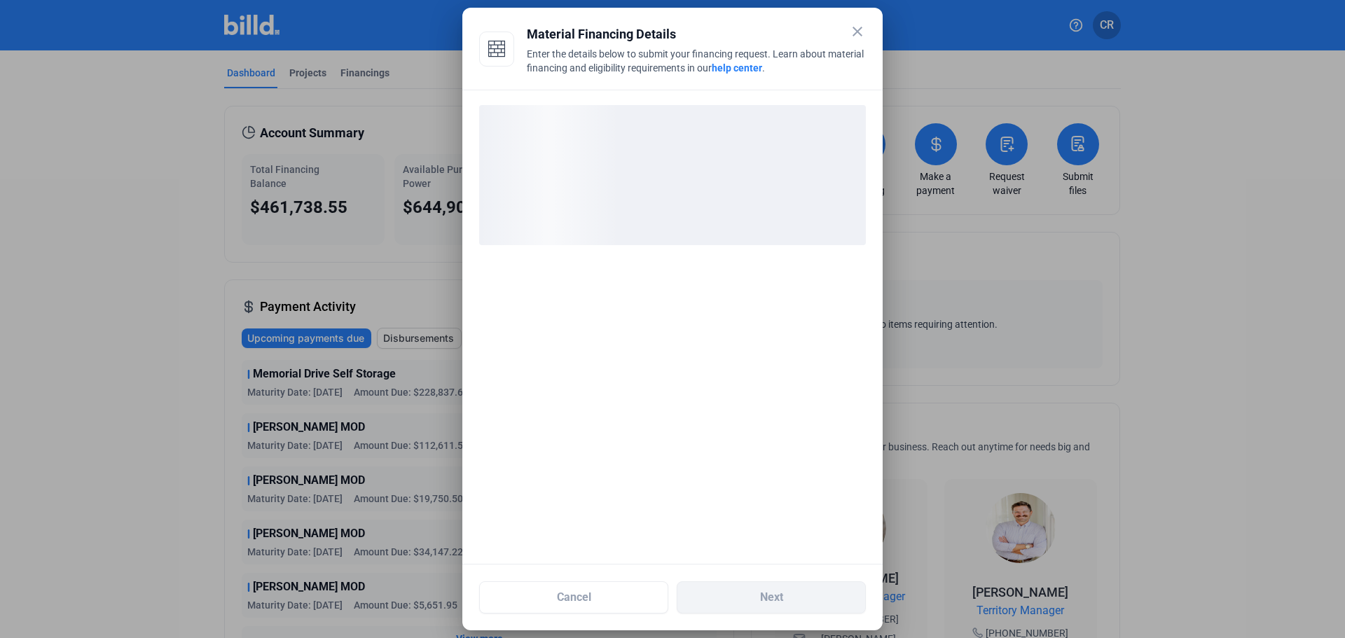
click at [749, 443] on div at bounding box center [672, 327] width 420 height 475
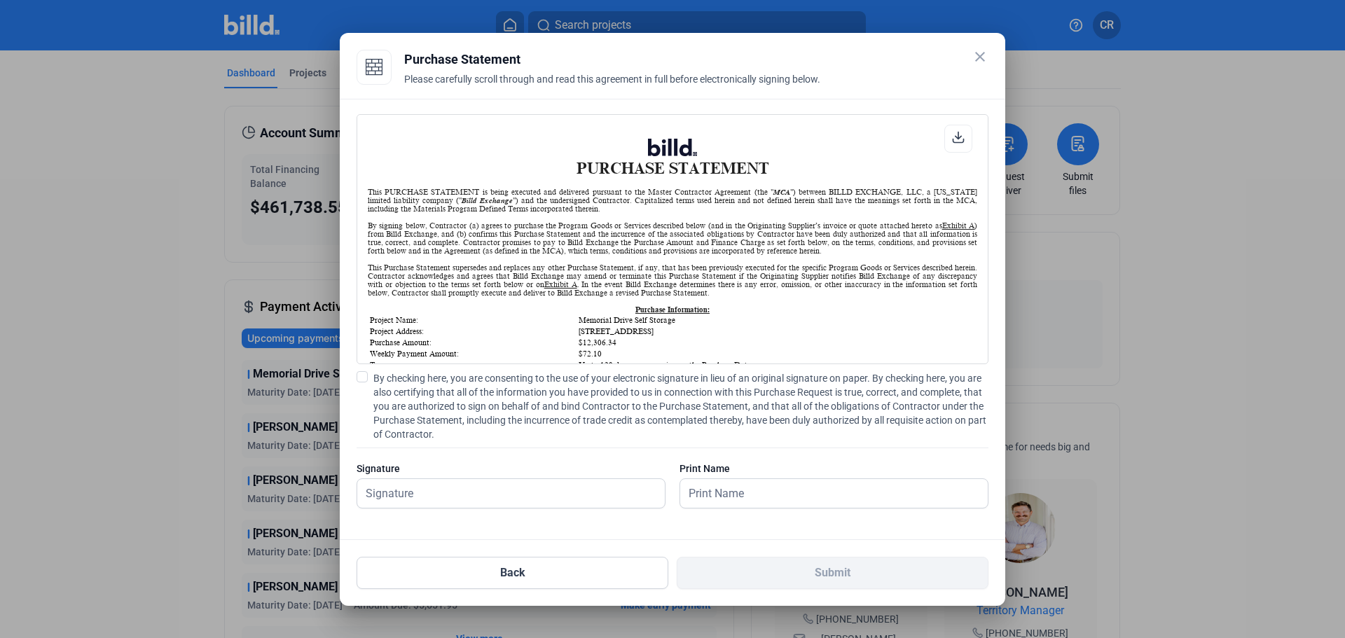
scroll to position [1, 0]
click at [362, 380] on span at bounding box center [361, 376] width 11 height 11
click at [0, 0] on input "By checking here, you are consenting to the use of your electronic signature in…" at bounding box center [0, 0] width 0 height 0
click at [487, 495] on input "text" at bounding box center [503, 493] width 292 height 29
type input "[PERSON_NAME]"
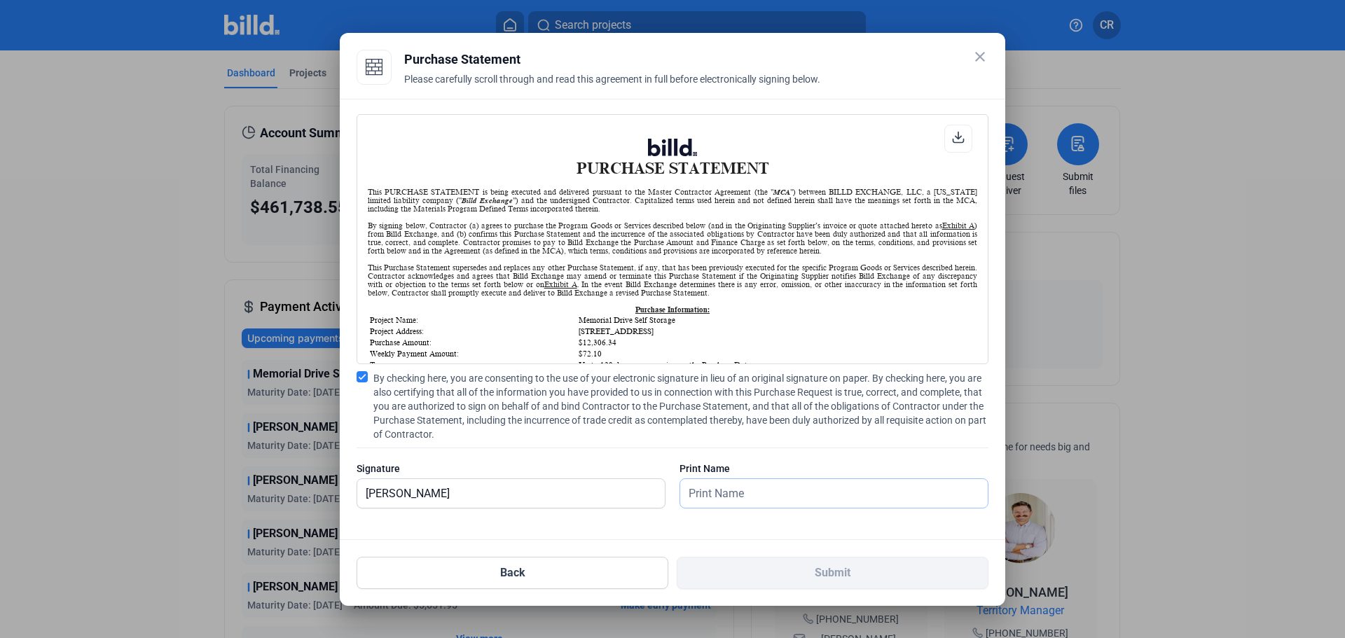
click at [730, 497] on input "text" at bounding box center [833, 493] width 307 height 29
type input "[PERSON_NAME]"
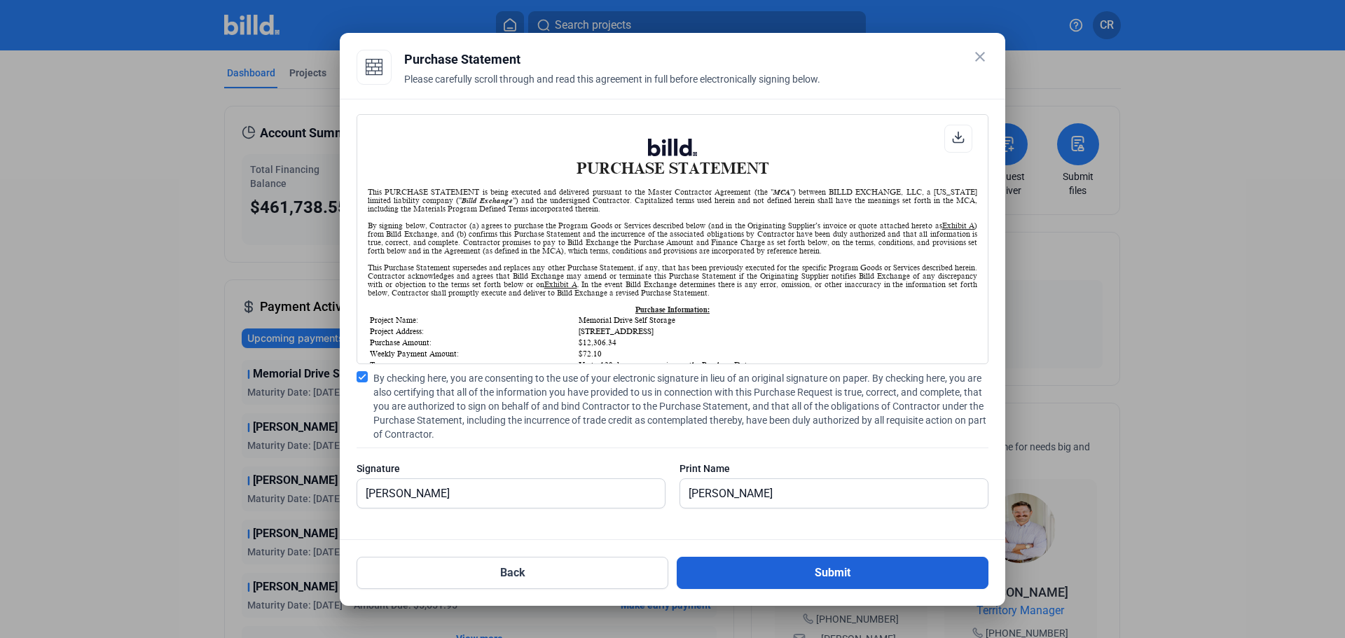
click at [804, 567] on button "Submit" at bounding box center [832, 573] width 312 height 32
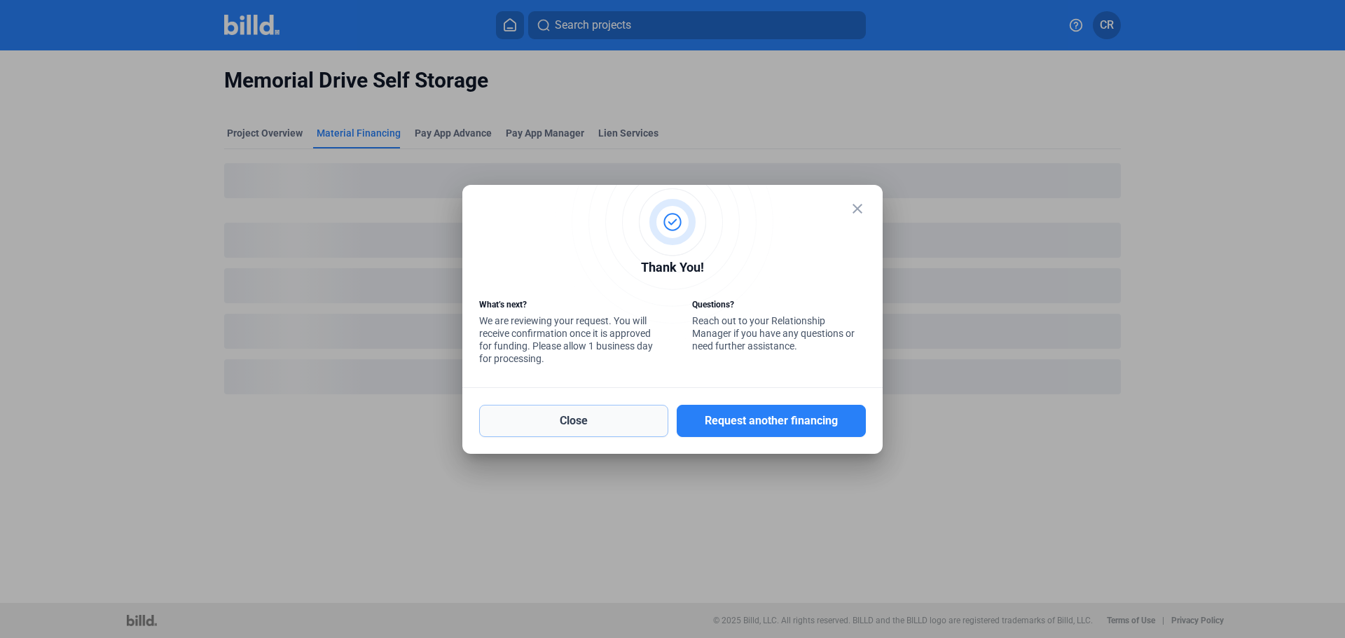
click at [590, 415] on button "Close" at bounding box center [573, 421] width 189 height 32
